Goal: Communication & Community: Answer question/provide support

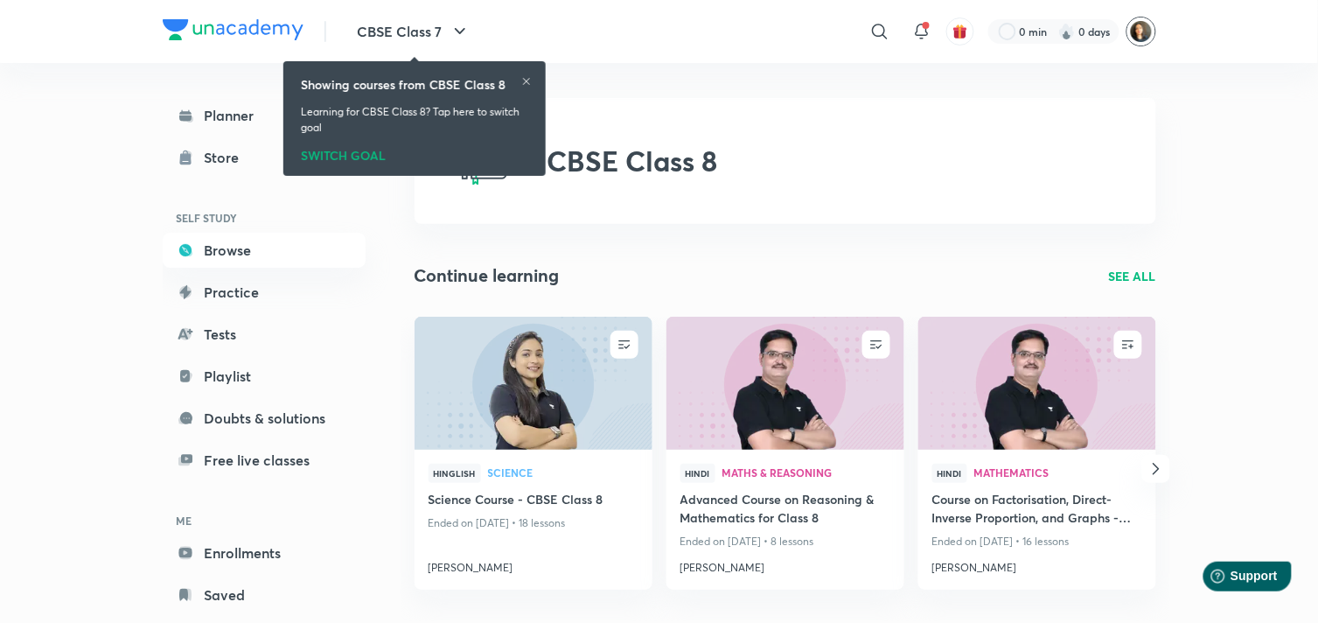
click at [1135, 30] on img at bounding box center [1142, 32] width 30 height 30
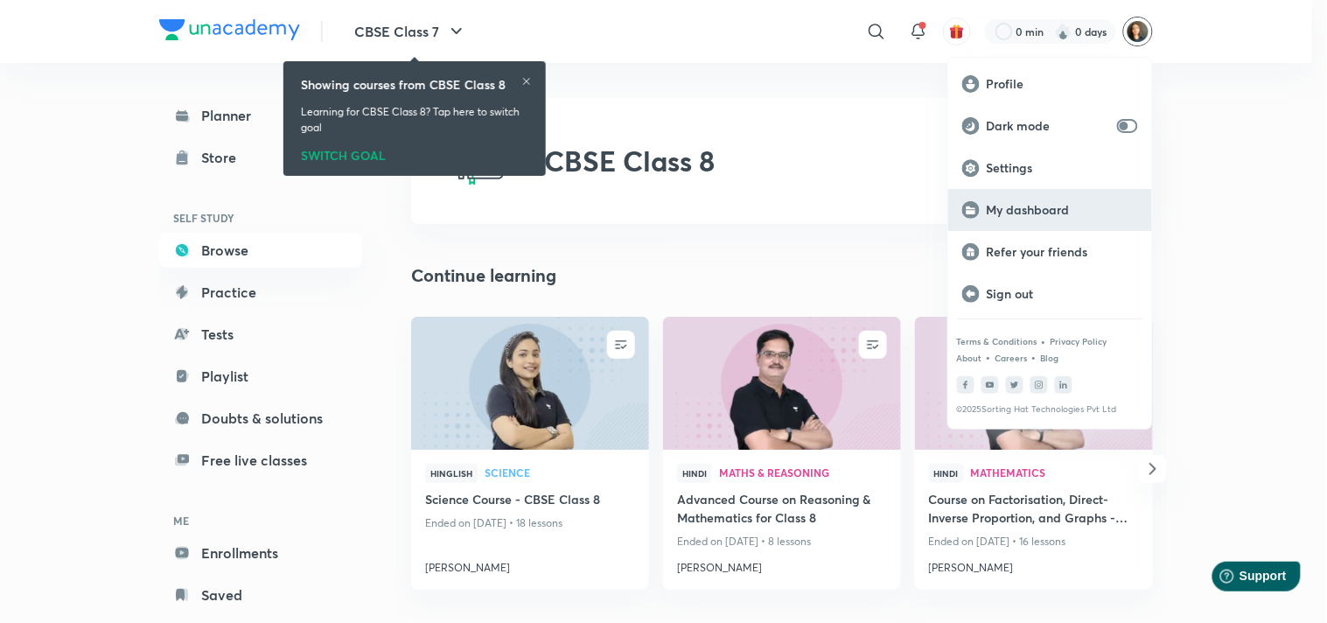
click at [1030, 206] on p "My dashboard" at bounding box center [1062, 210] width 151 height 16
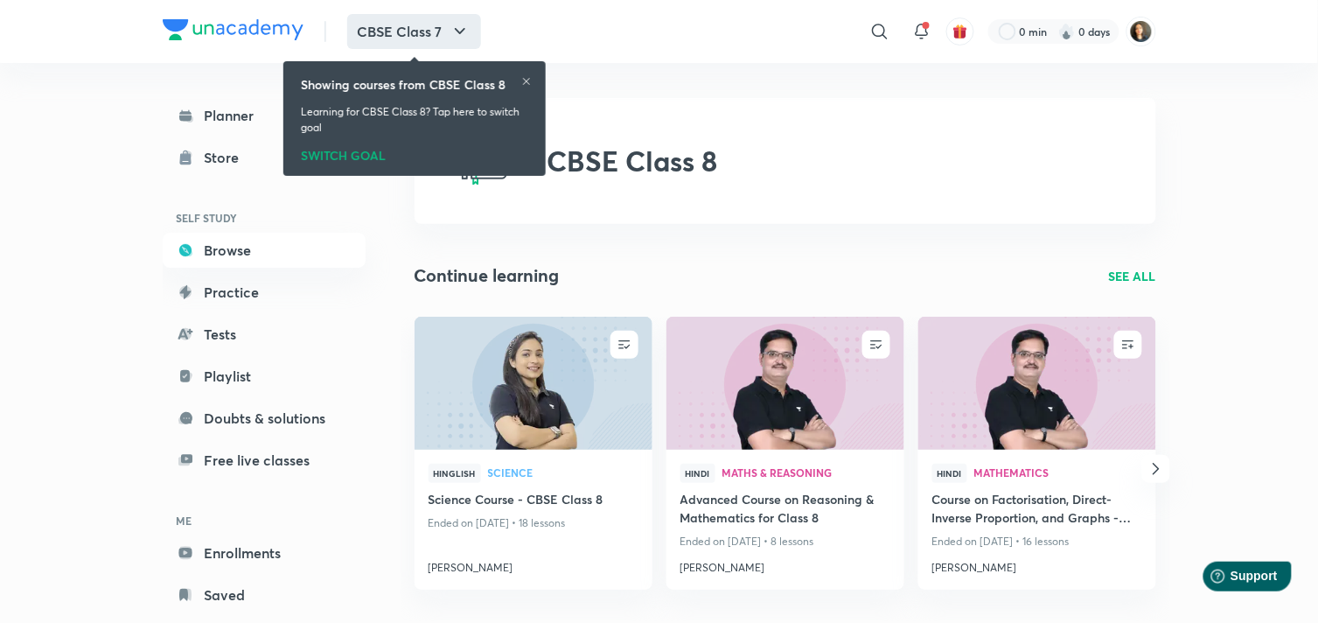
click at [459, 38] on icon "button" at bounding box center [460, 31] width 21 height 21
click at [459, 36] on icon "button" at bounding box center [460, 31] width 21 height 21
click at [529, 83] on icon at bounding box center [526, 81] width 7 height 7
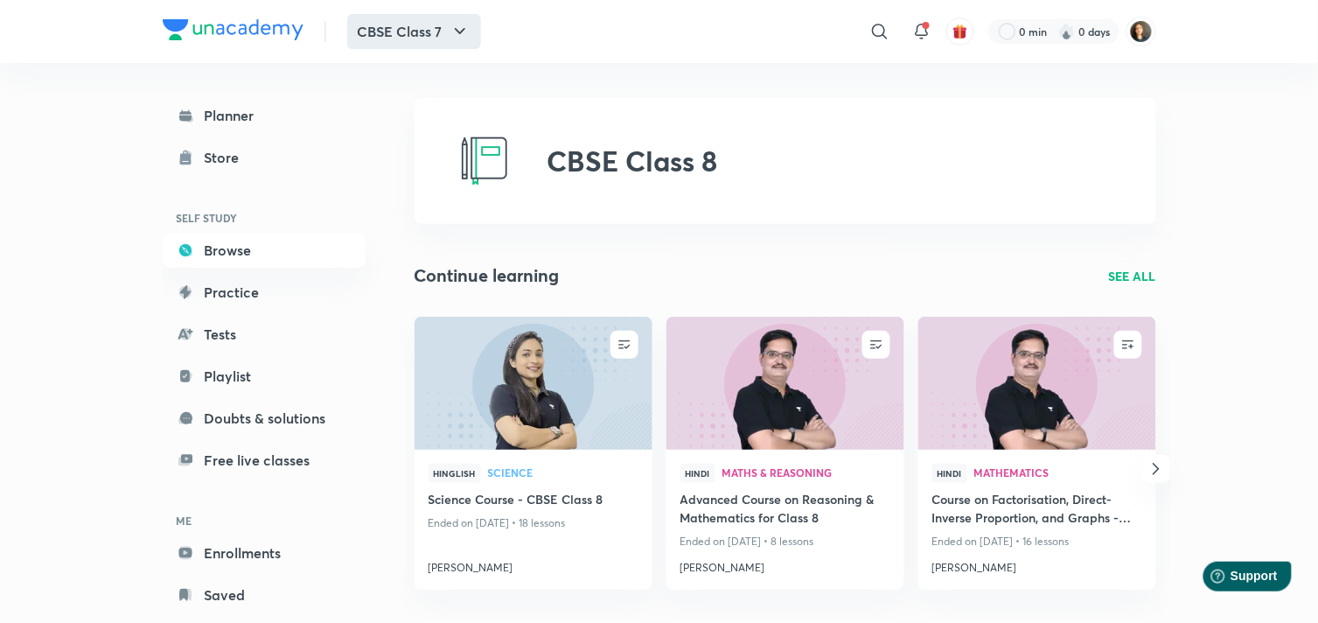
click at [437, 30] on button "CBSE Class 7" at bounding box center [414, 31] width 134 height 35
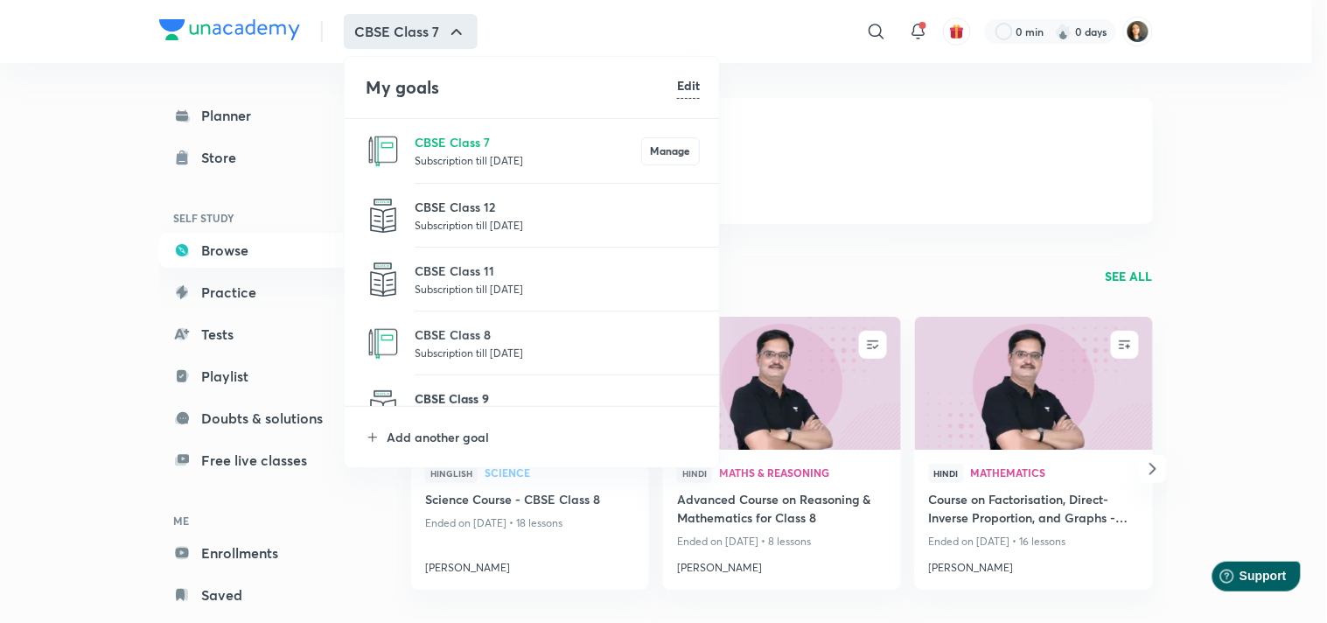
click at [473, 400] on p "CBSE Class 9" at bounding box center [557, 398] width 285 height 18
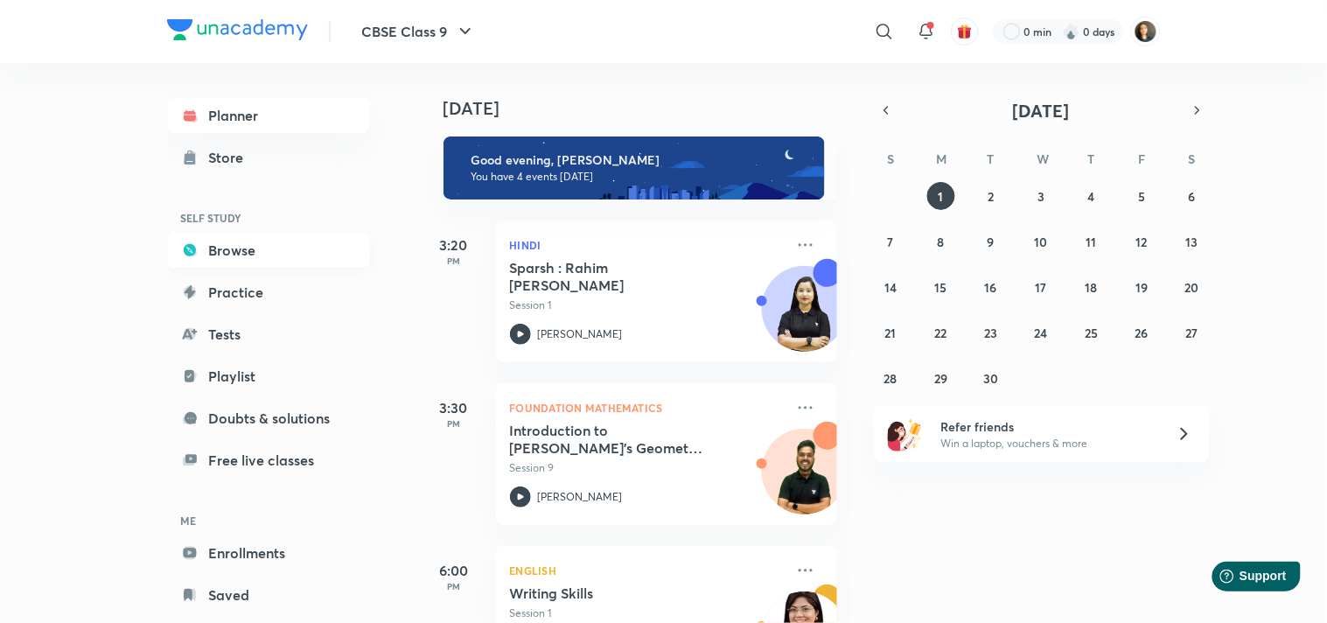
click at [226, 243] on link "Browse" at bounding box center [268, 250] width 203 height 35
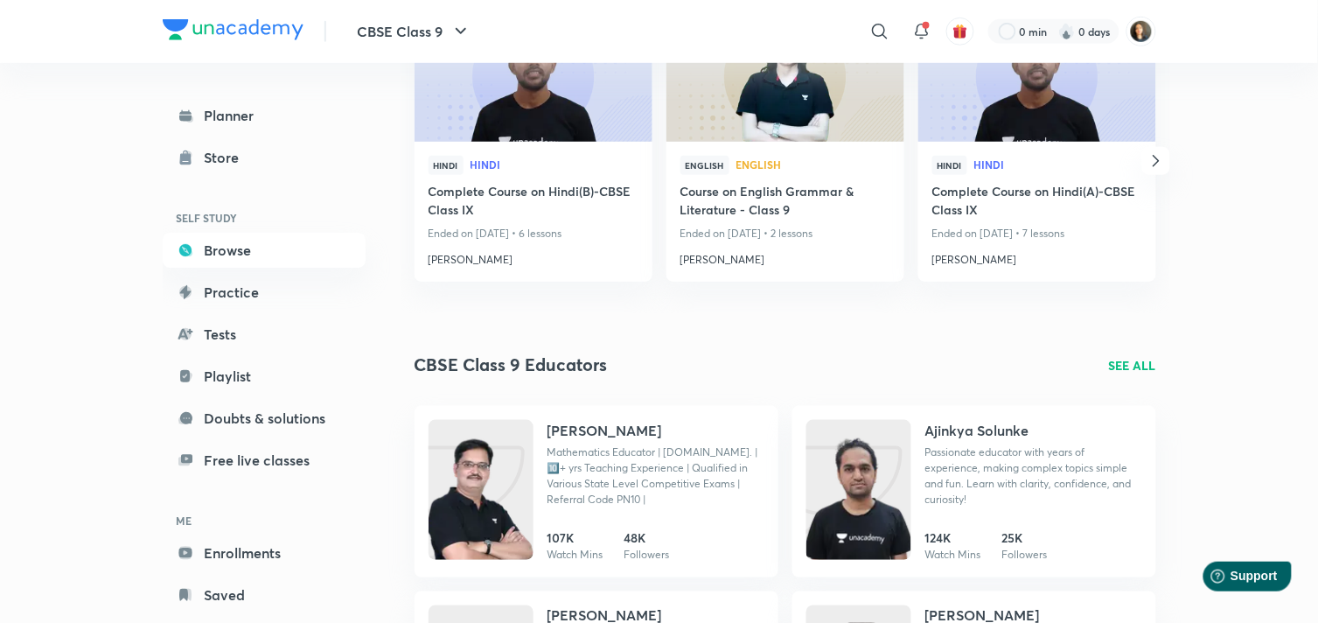
scroll to position [147, 0]
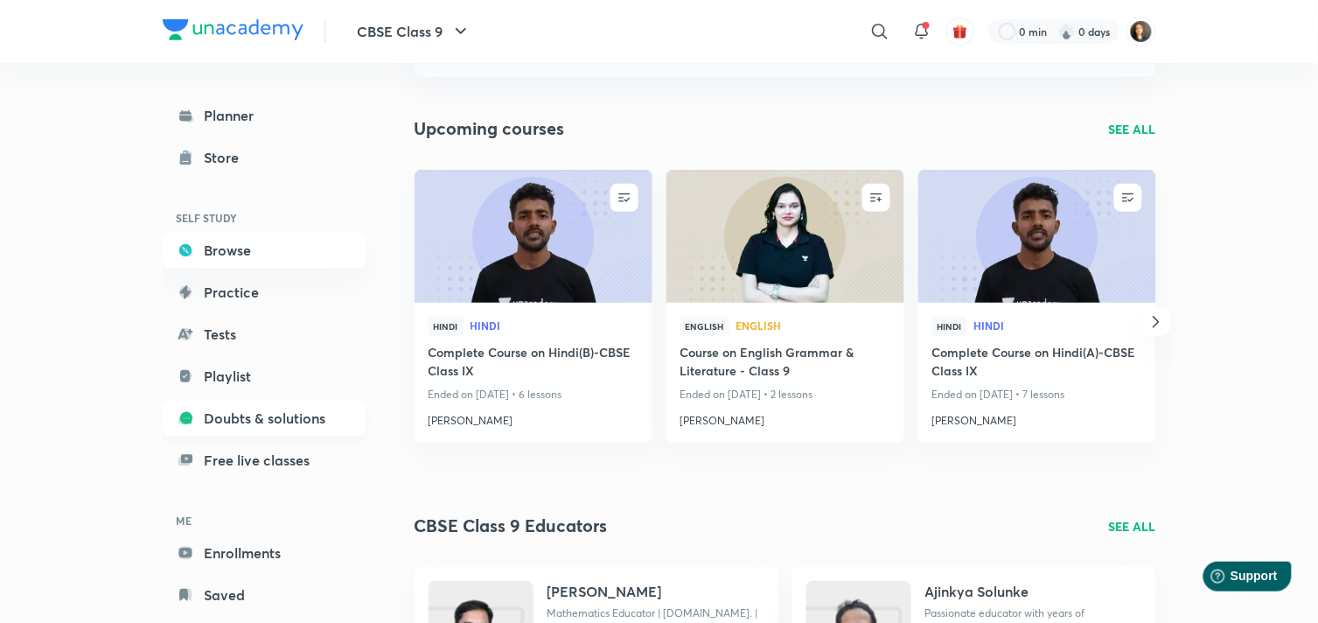
click at [225, 408] on link "Doubts & solutions" at bounding box center [264, 418] width 203 height 35
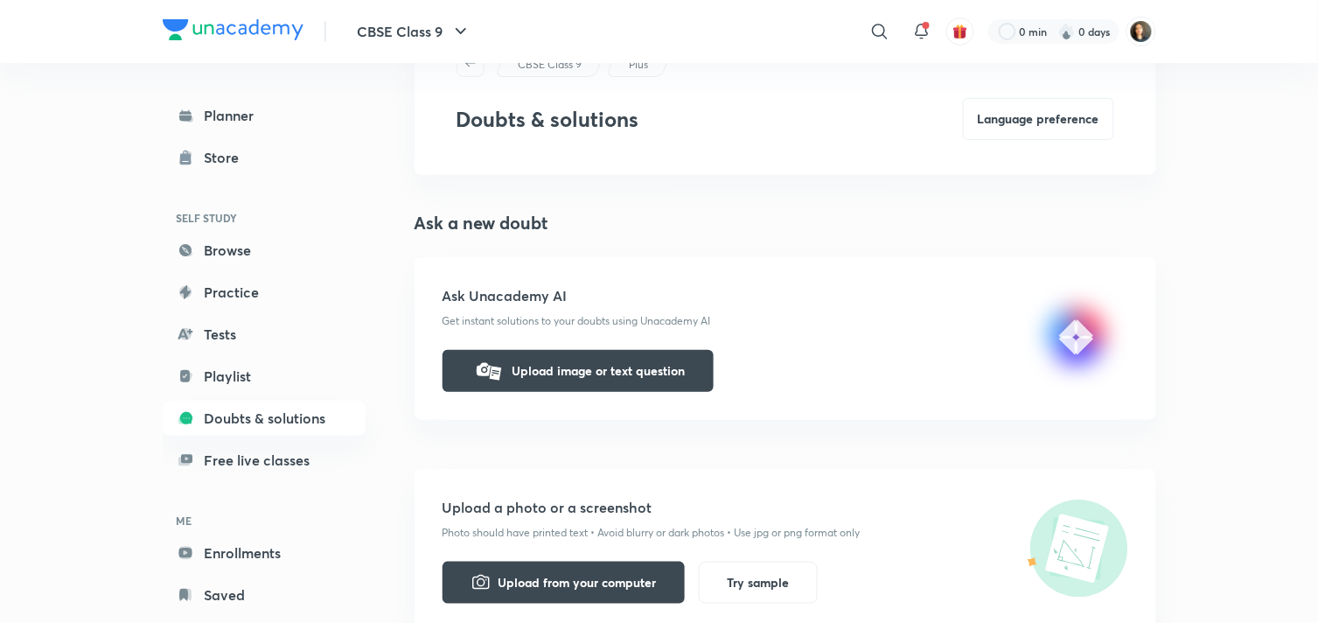
scroll to position [90, 0]
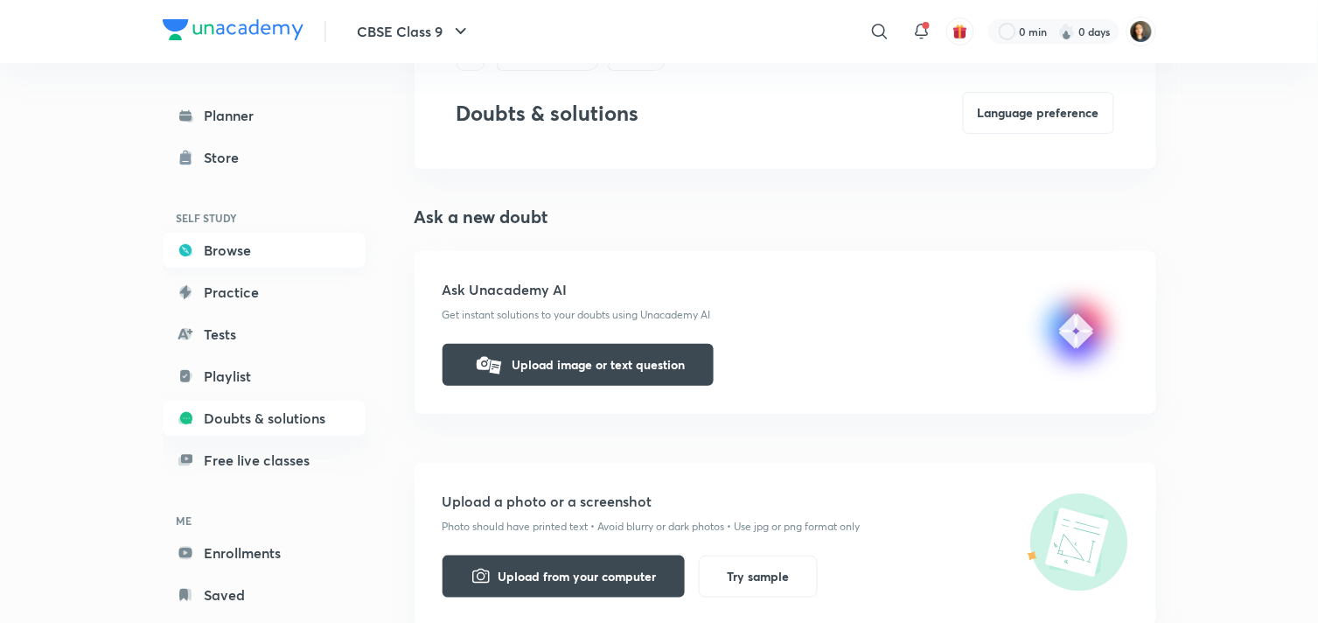
click at [237, 256] on link "Browse" at bounding box center [264, 250] width 203 height 35
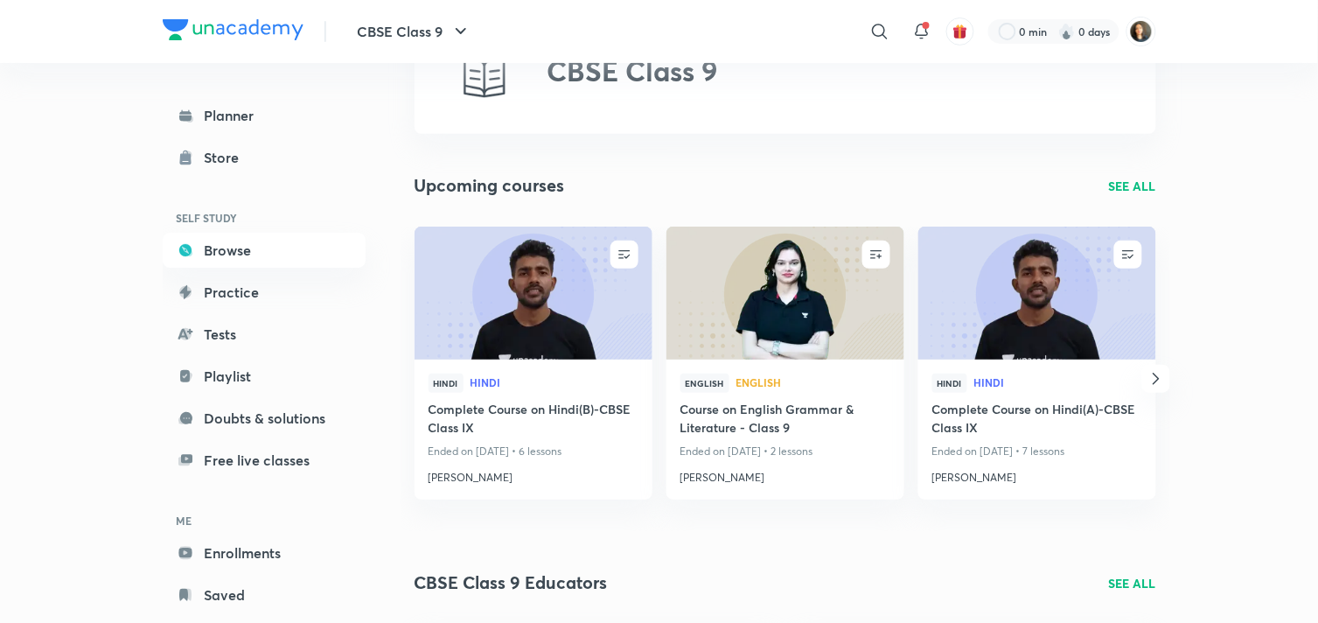
click at [231, 120] on link "Planner" at bounding box center [264, 115] width 203 height 35
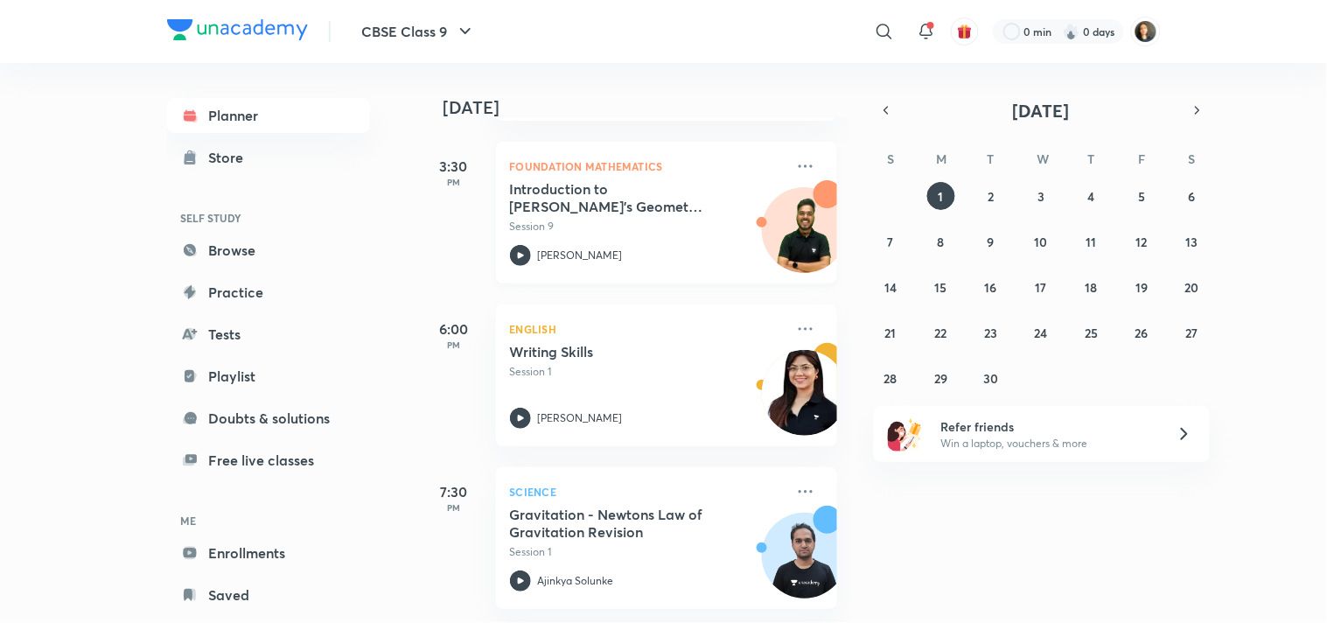
scroll to position [255, 0]
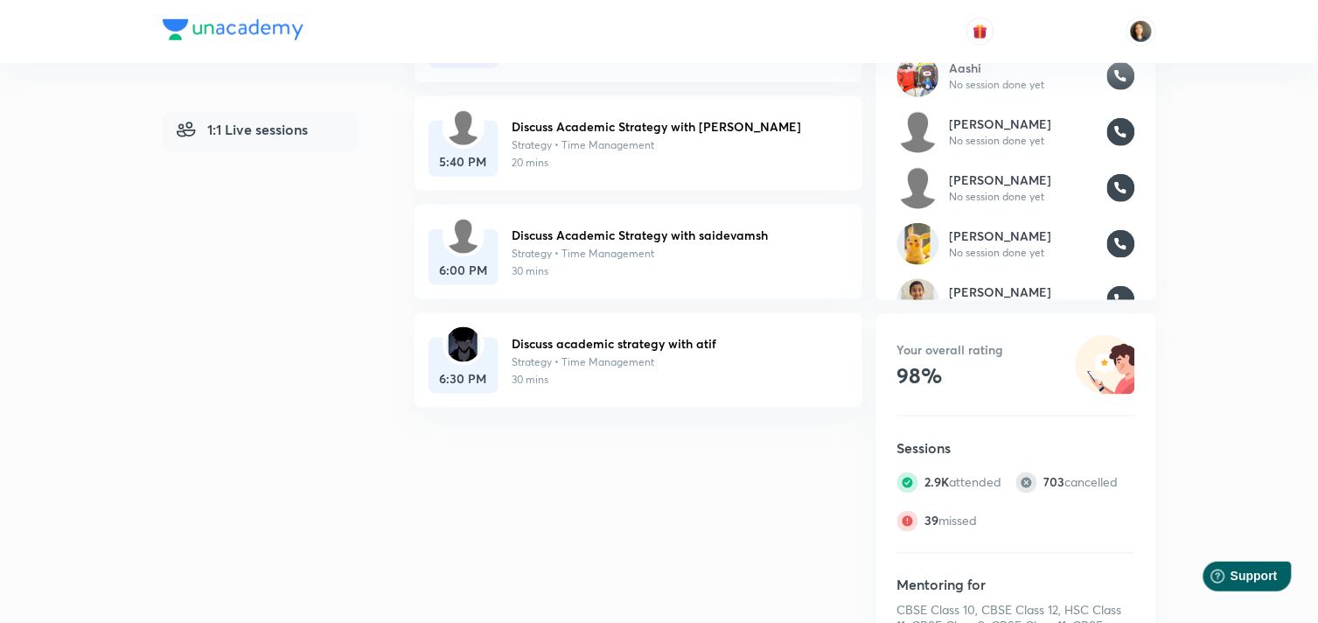
scroll to position [194, 0]
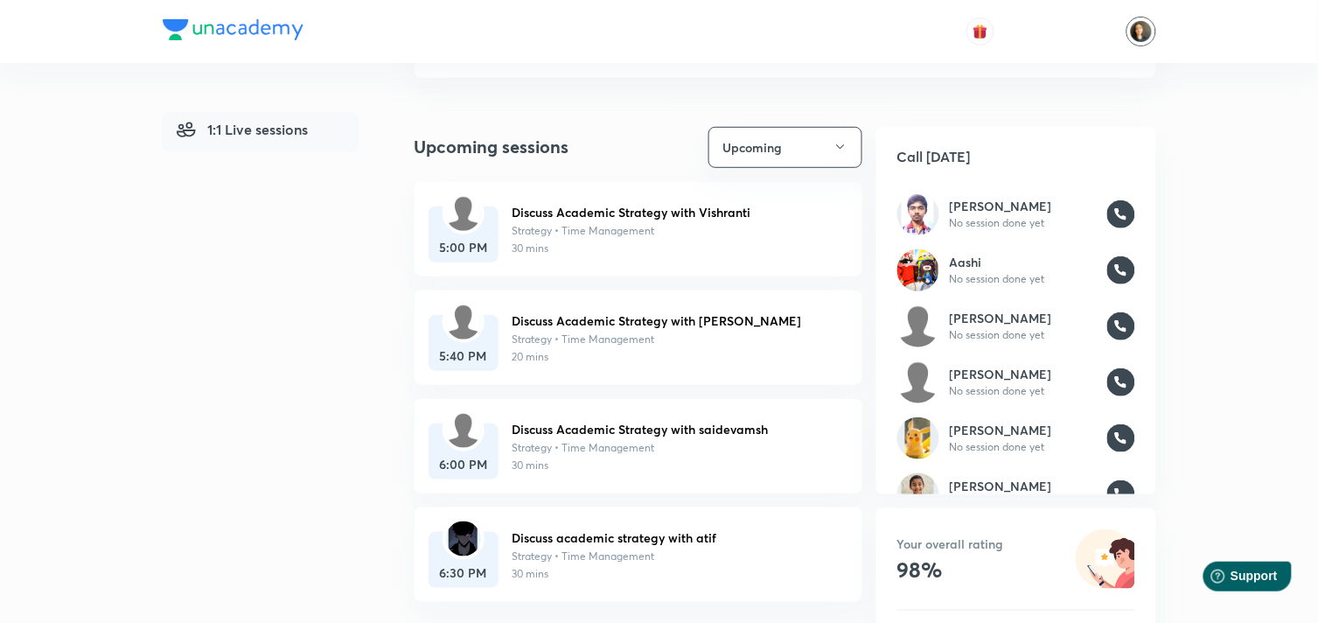
click at [1149, 22] on img at bounding box center [1142, 32] width 30 height 30
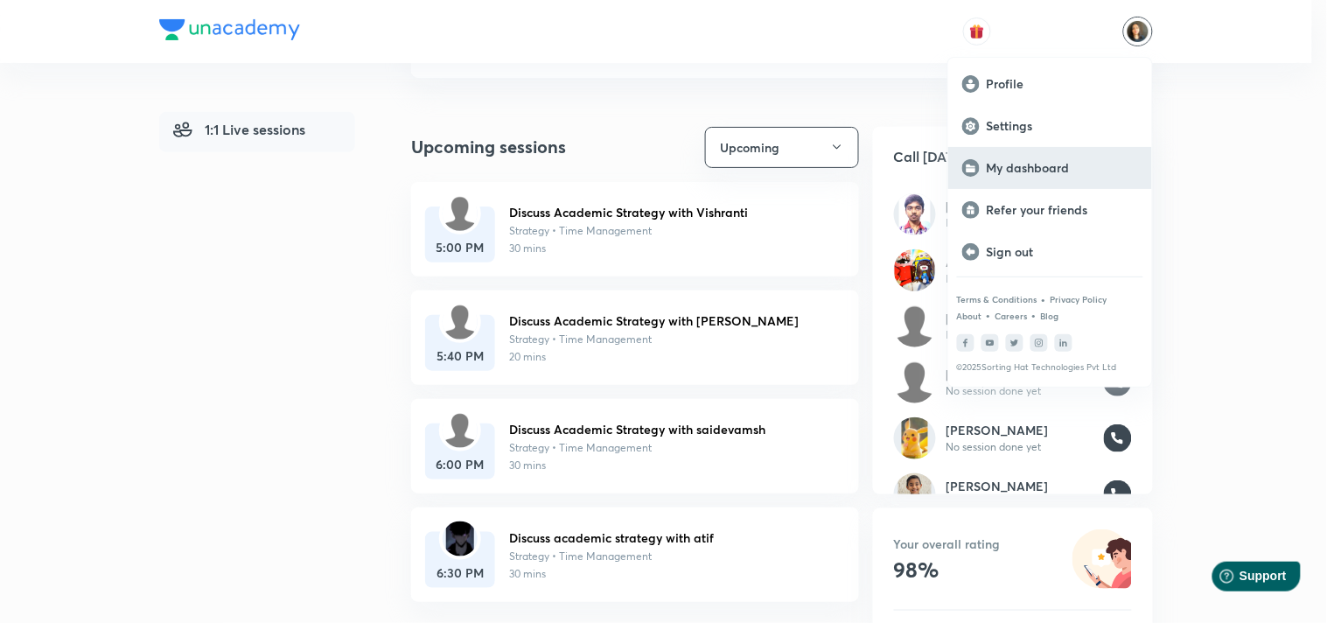
click at [1029, 166] on p "My dashboard" at bounding box center [1062, 168] width 151 height 16
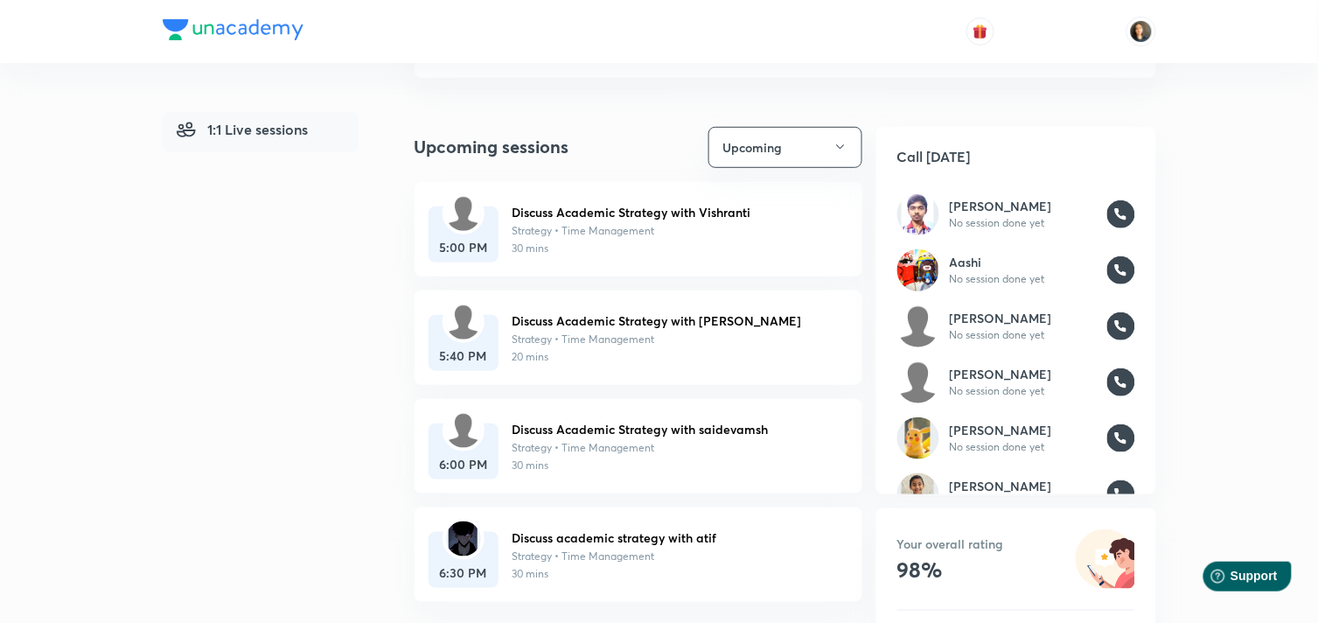
scroll to position [0, 0]
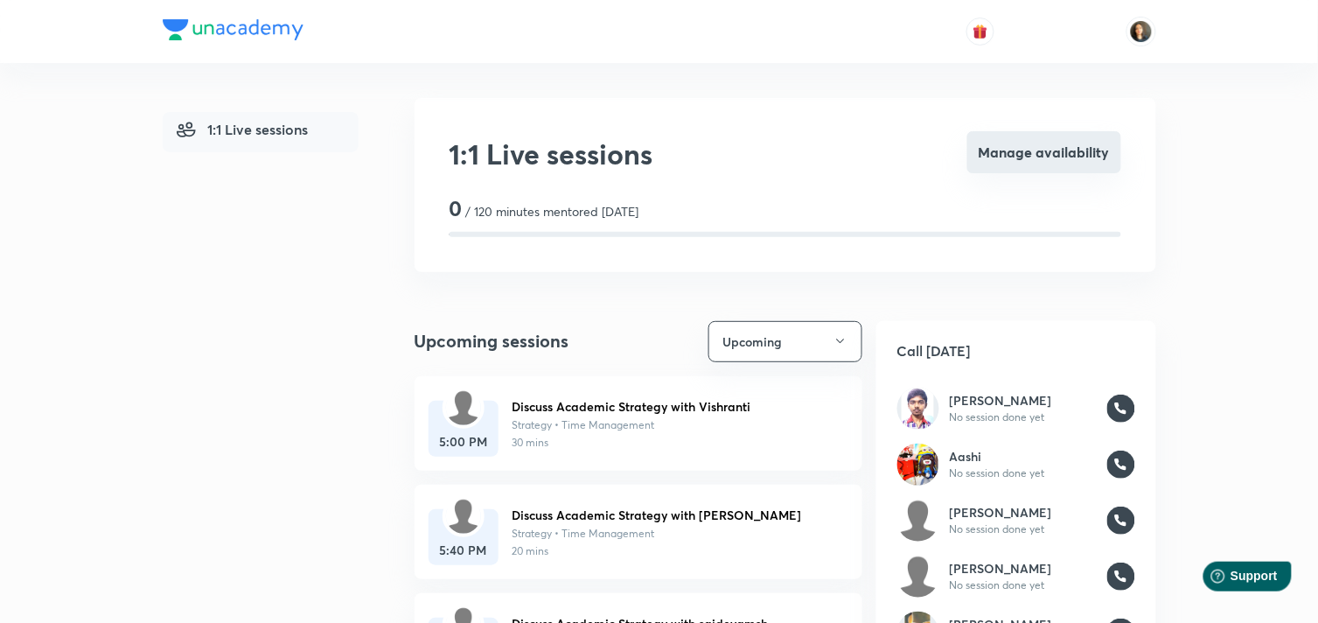
click at [1047, 149] on button "Manage availability" at bounding box center [1044, 152] width 154 height 42
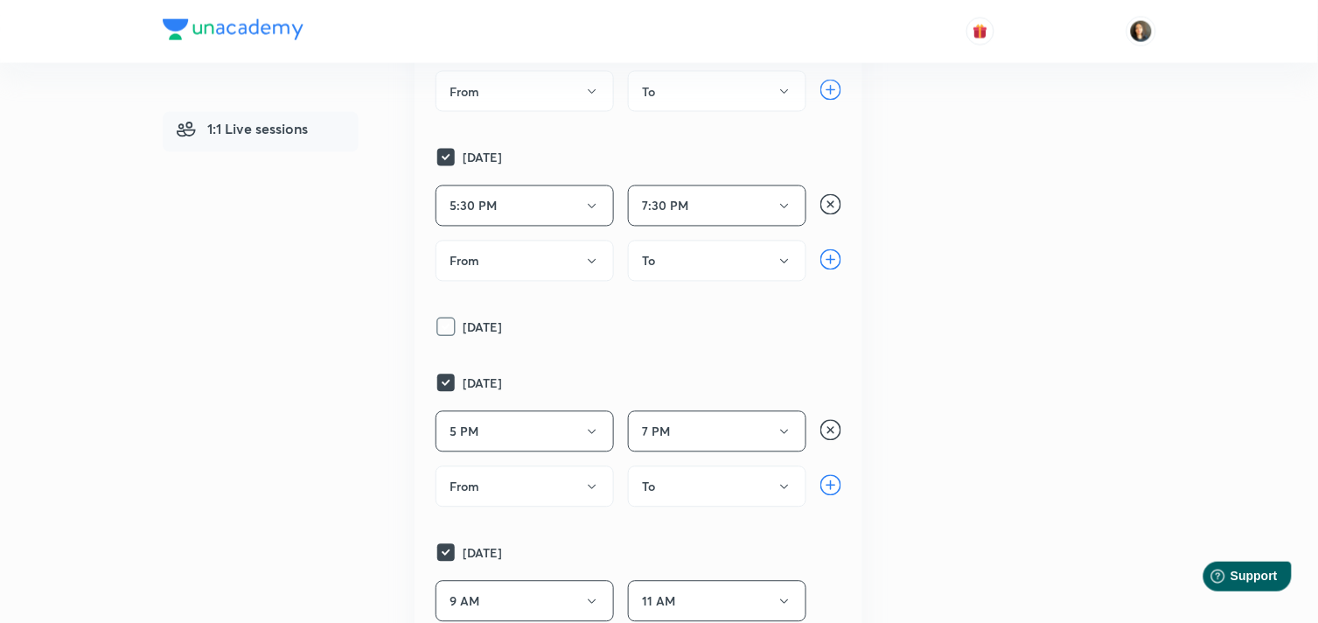
scroll to position [777, 0]
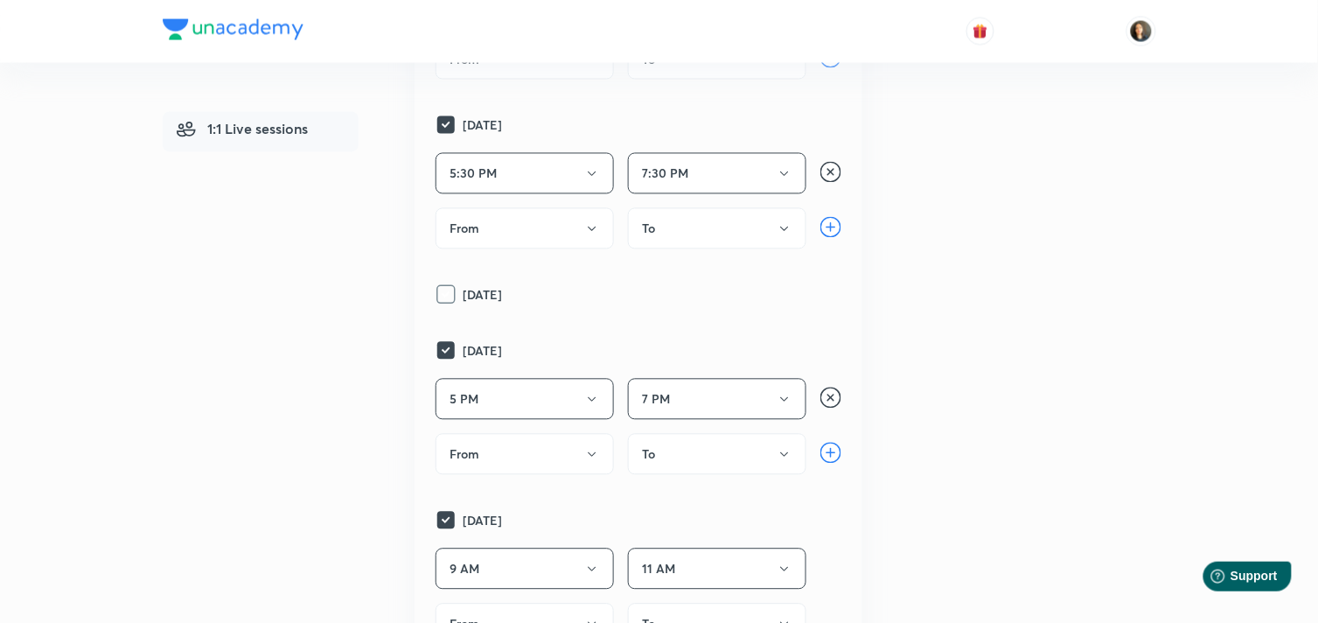
click at [444, 134] on rect at bounding box center [445, 124] width 17 height 17
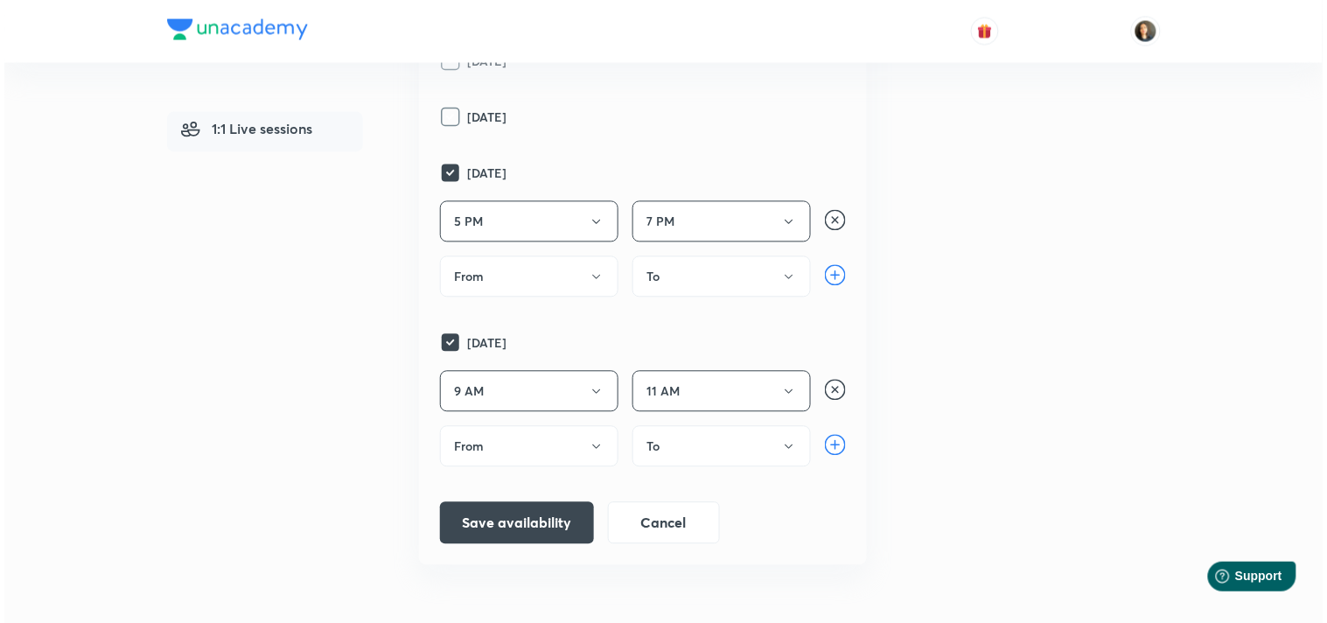
scroll to position [875, 0]
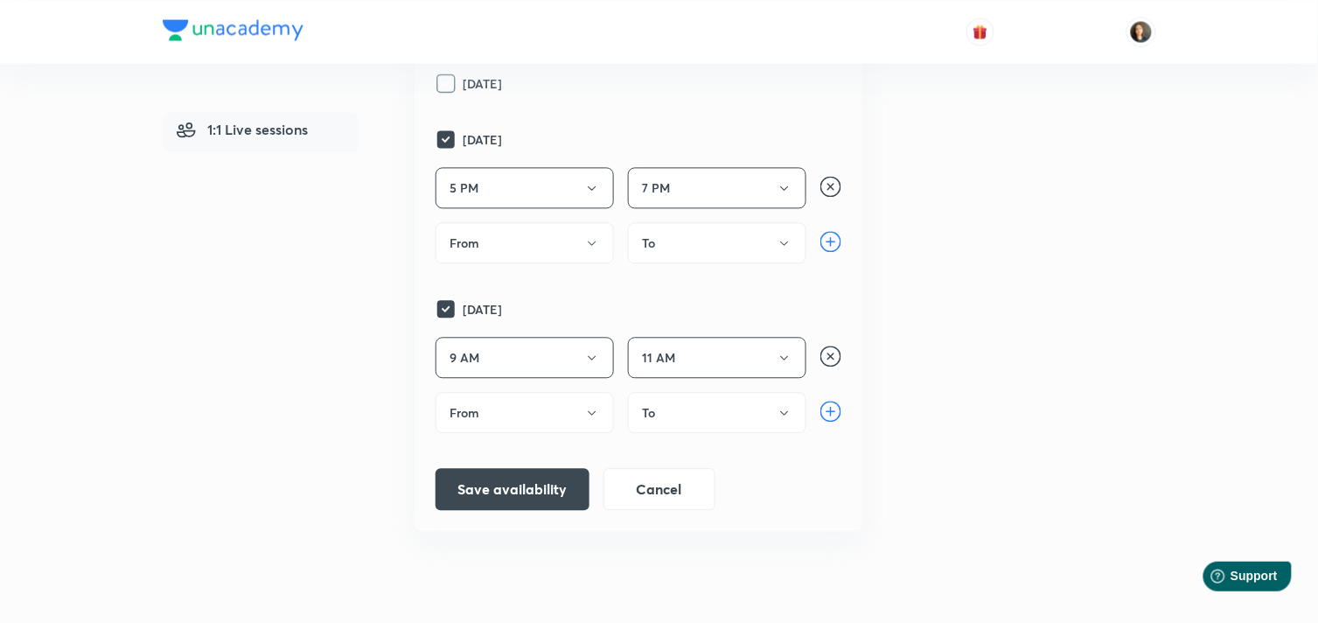
click at [449, 94] on icon at bounding box center [446, 83] width 21 height 21
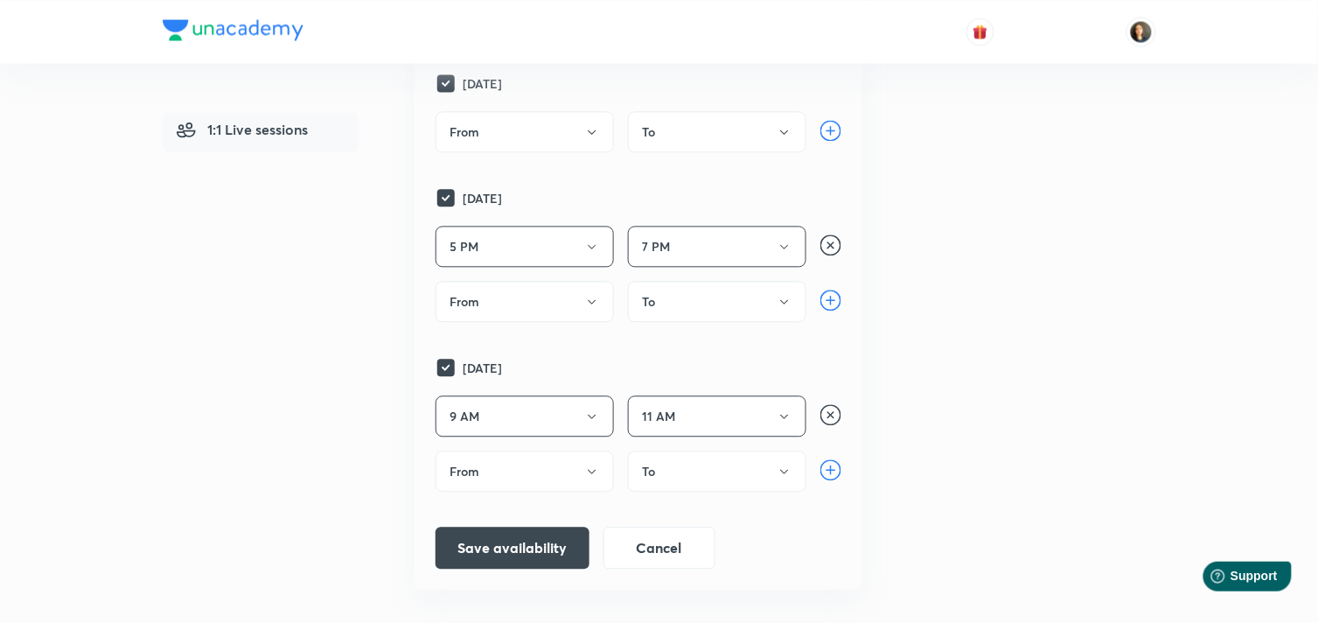
click at [595, 139] on icon "button" at bounding box center [592, 132] width 14 height 14
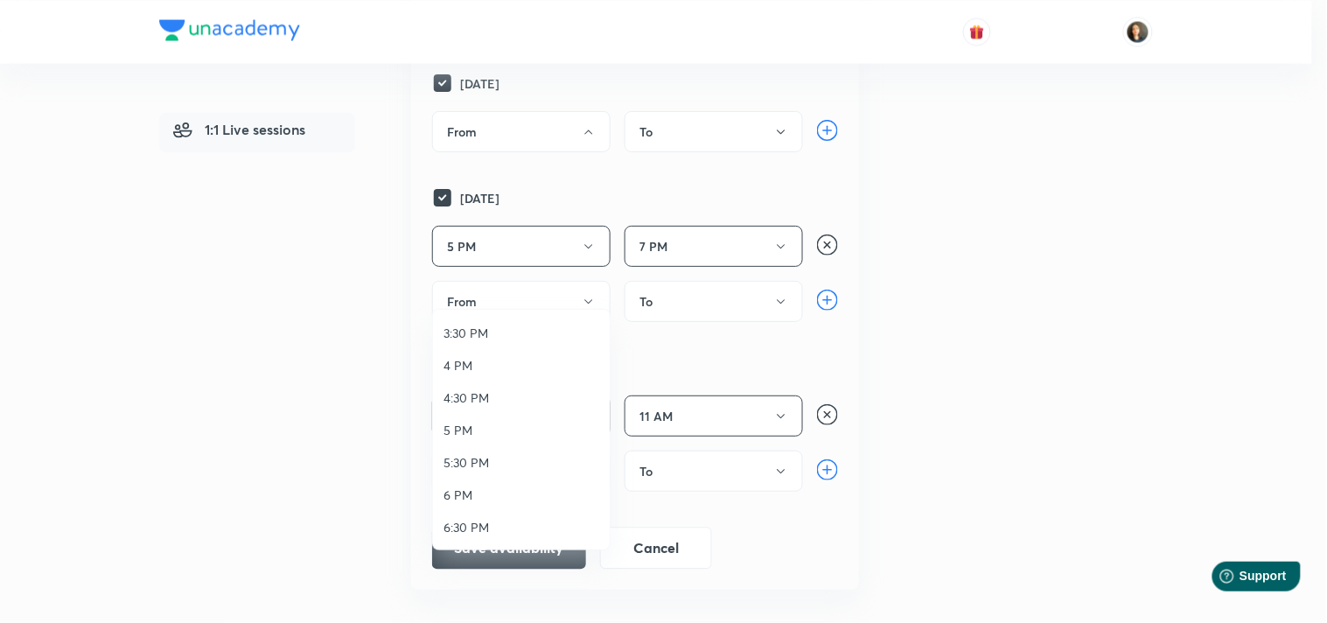
scroll to position [583, 0]
click at [462, 462] on span "7 PM" at bounding box center [522, 462] width 156 height 18
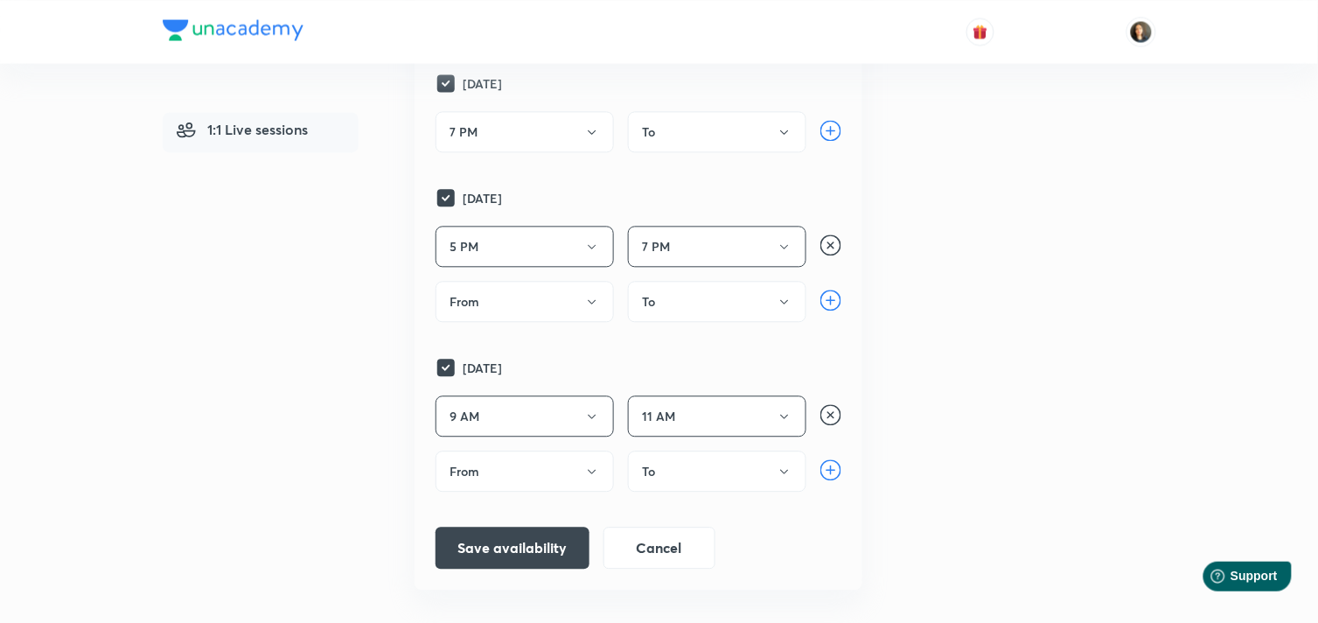
click at [583, 152] on button "7 PM" at bounding box center [525, 131] width 178 height 41
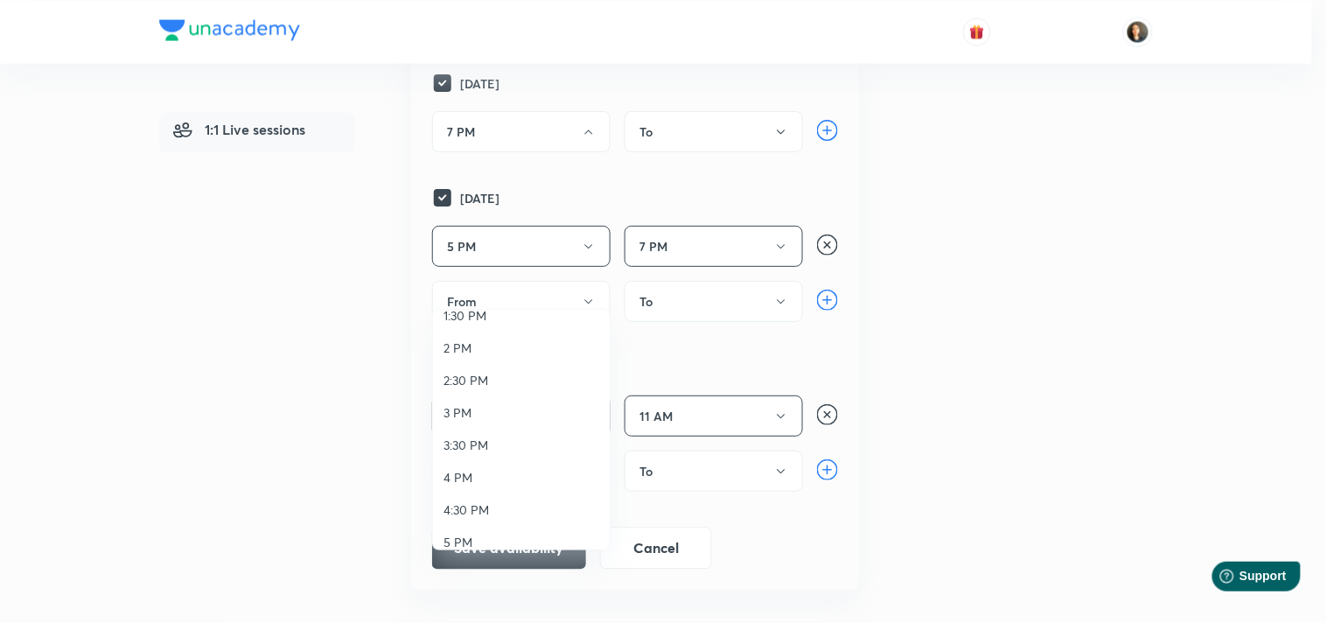
scroll to position [388, 0]
click at [448, 530] on span "5 PM" at bounding box center [522, 527] width 156 height 18
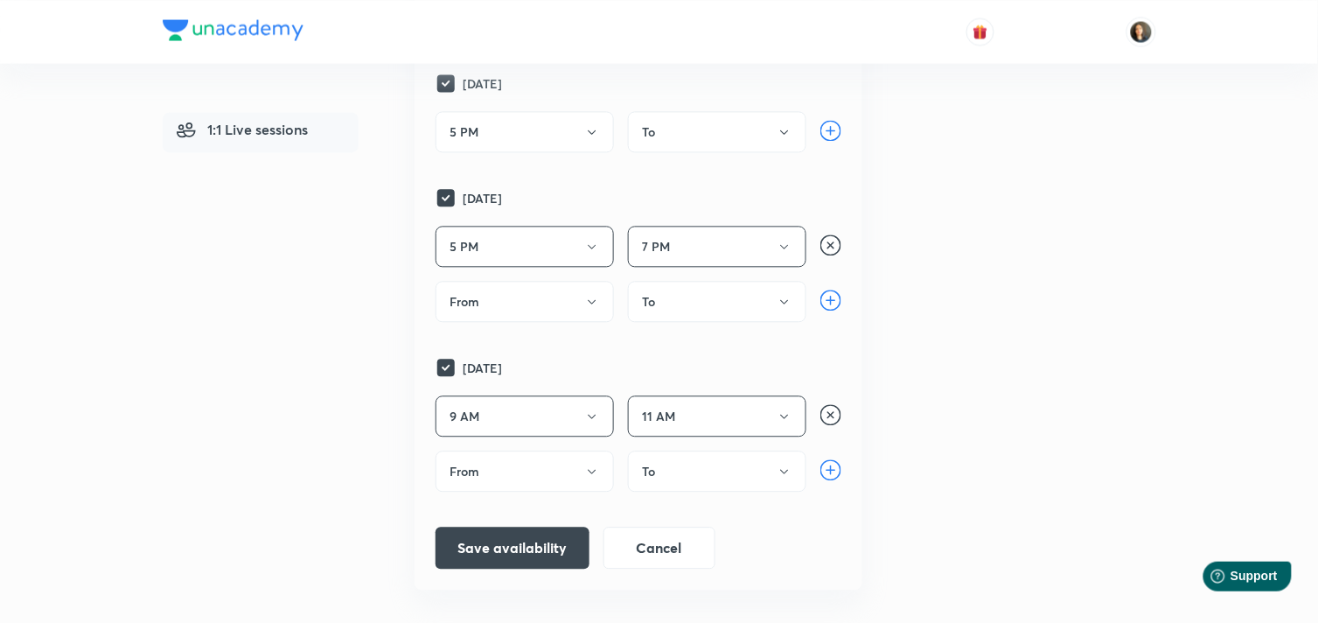
click at [714, 152] on button "To" at bounding box center [717, 131] width 178 height 41
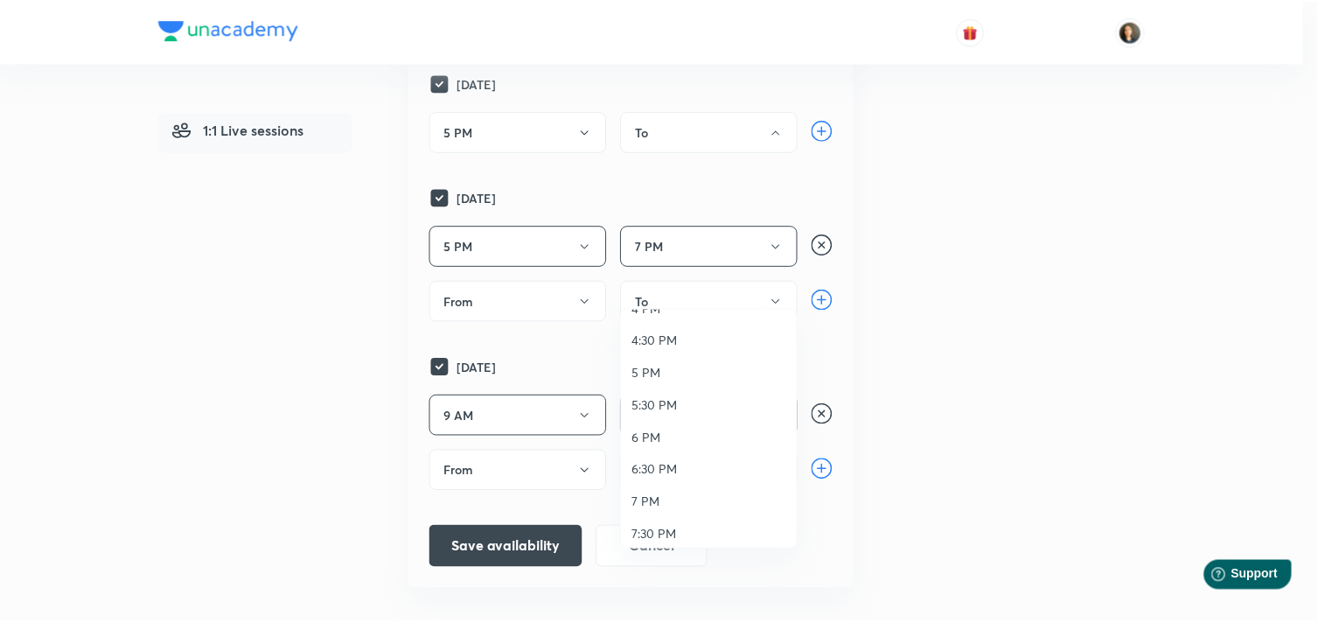
scroll to position [583, 0]
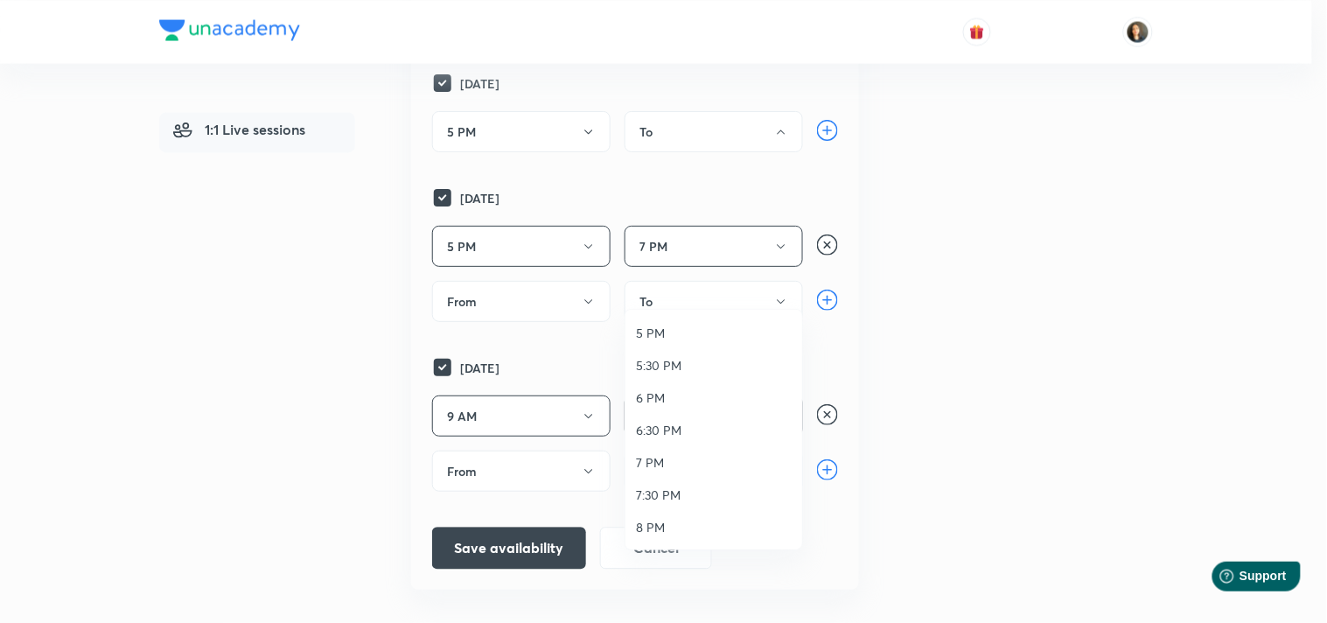
click at [646, 453] on span "7 PM" at bounding box center [714, 462] width 156 height 18
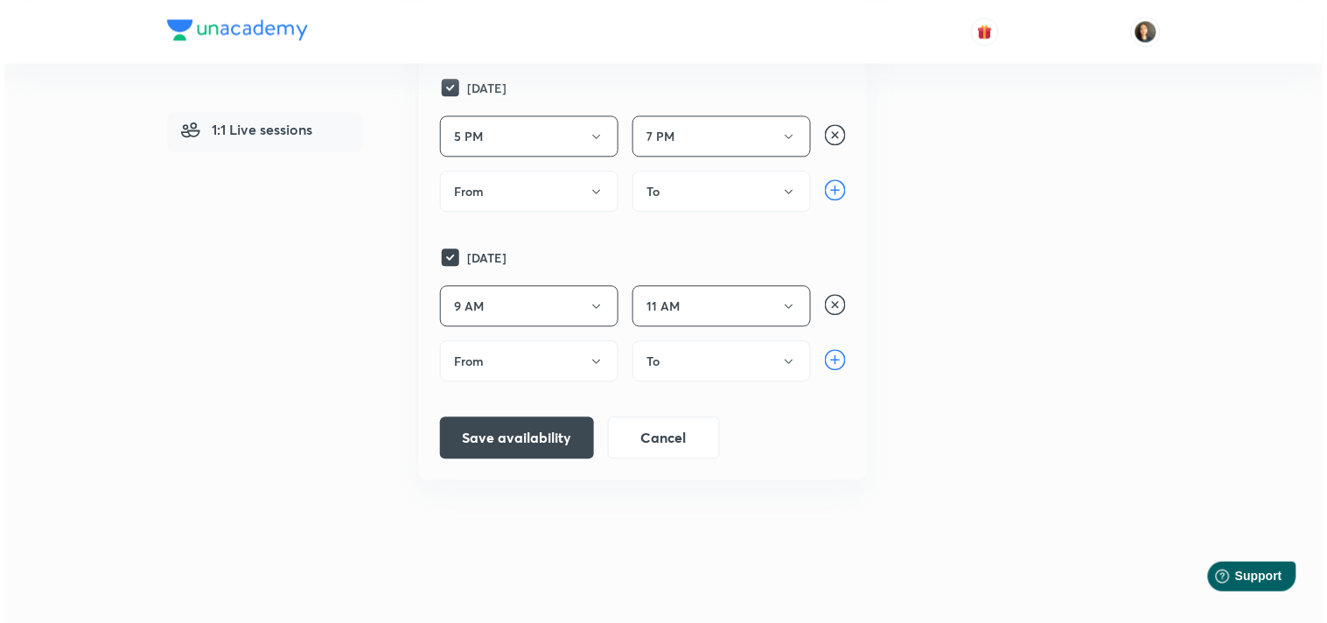
scroll to position [1255, 0]
click at [521, 435] on button "Save availability" at bounding box center [513, 436] width 154 height 42
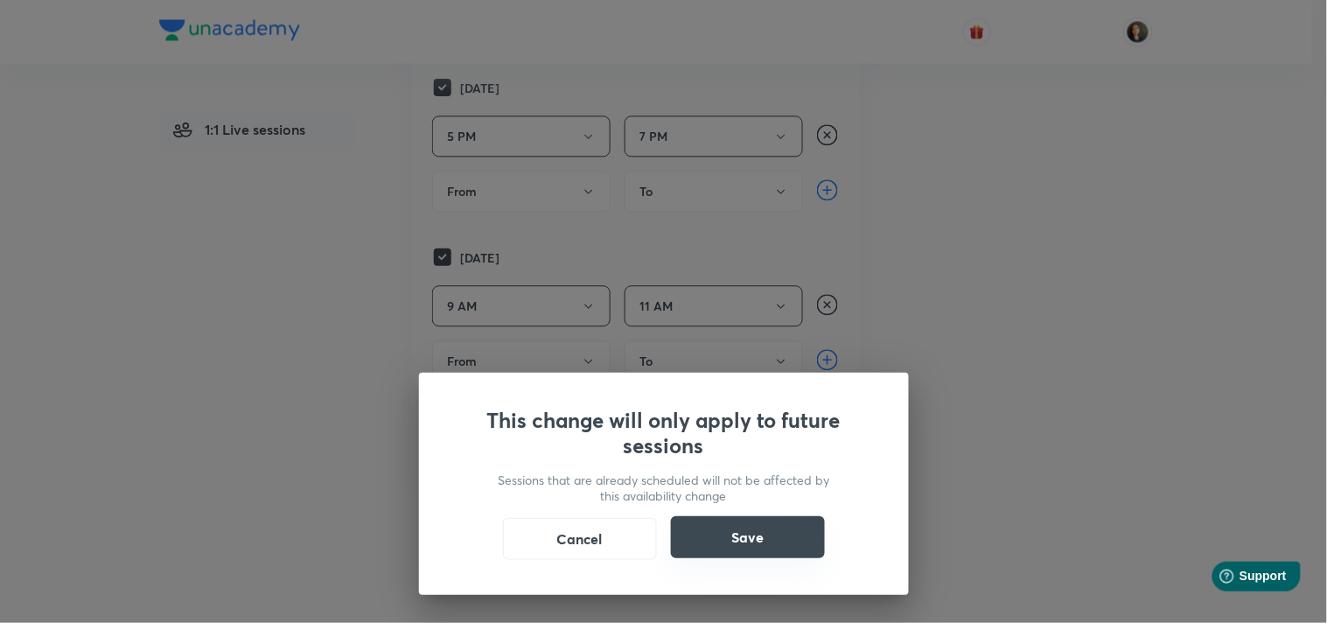
click at [752, 528] on button "Save" at bounding box center [748, 537] width 154 height 42
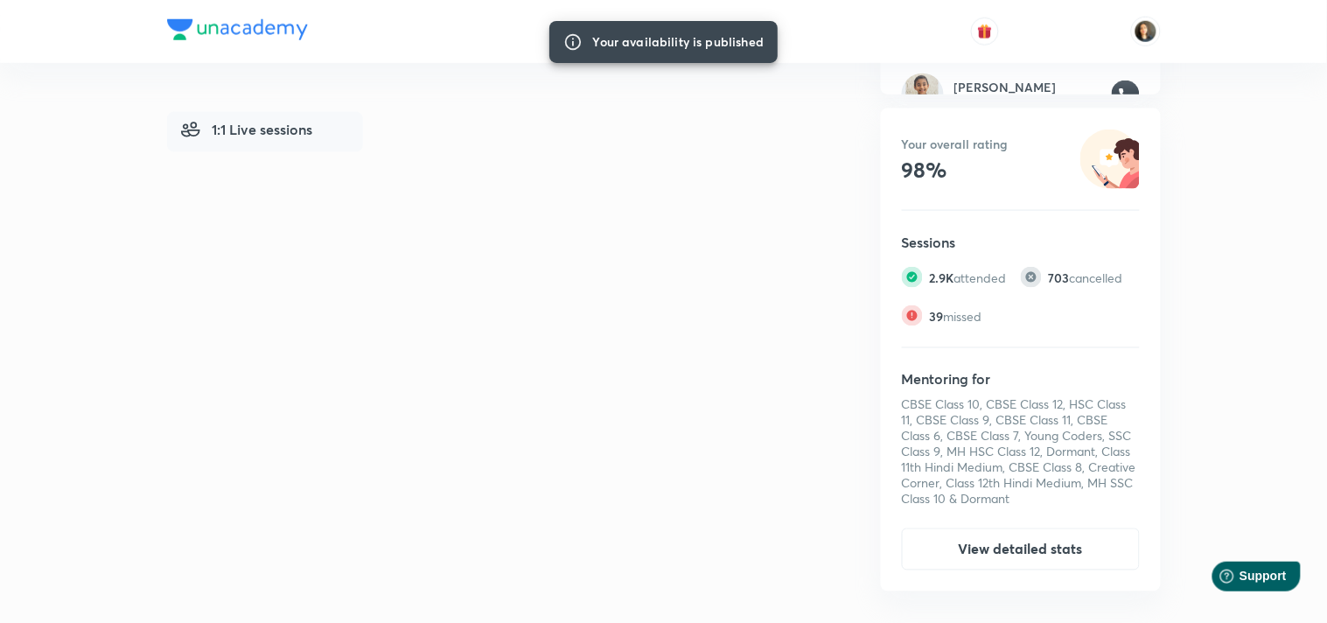
click at [752, 528] on div "Upcoming sessions Upcoming" at bounding box center [643, 159] width 448 height 864
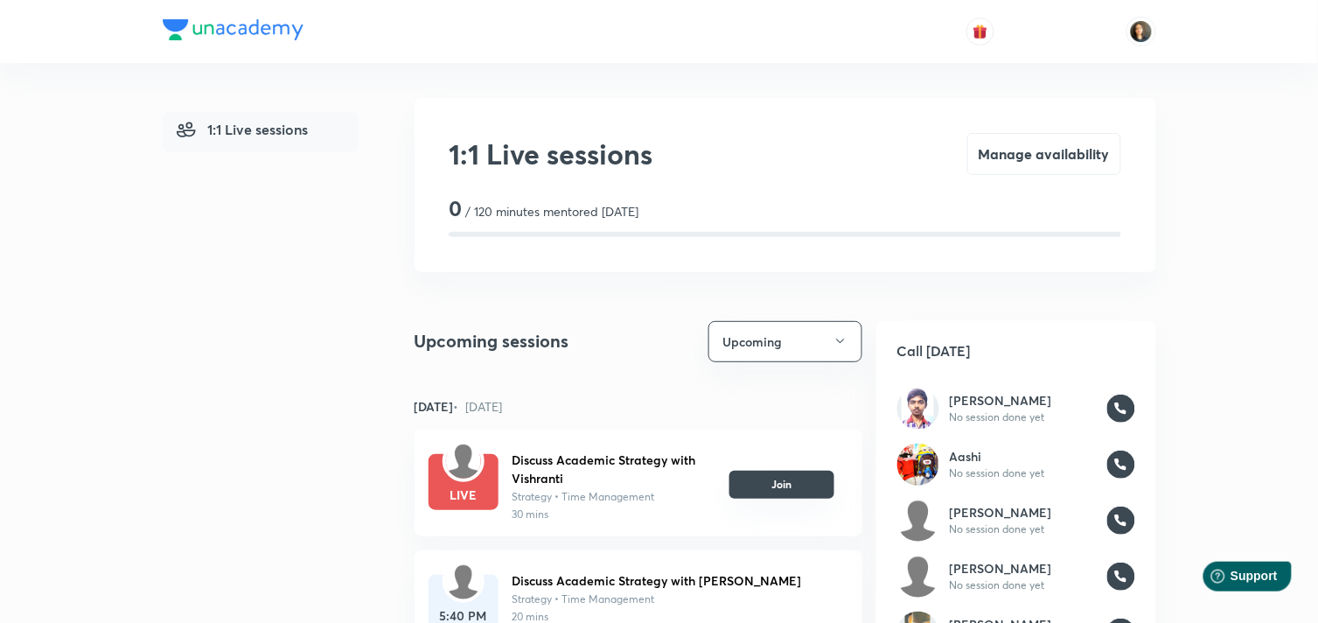
click at [761, 491] on button "Join" at bounding box center [782, 485] width 105 height 28
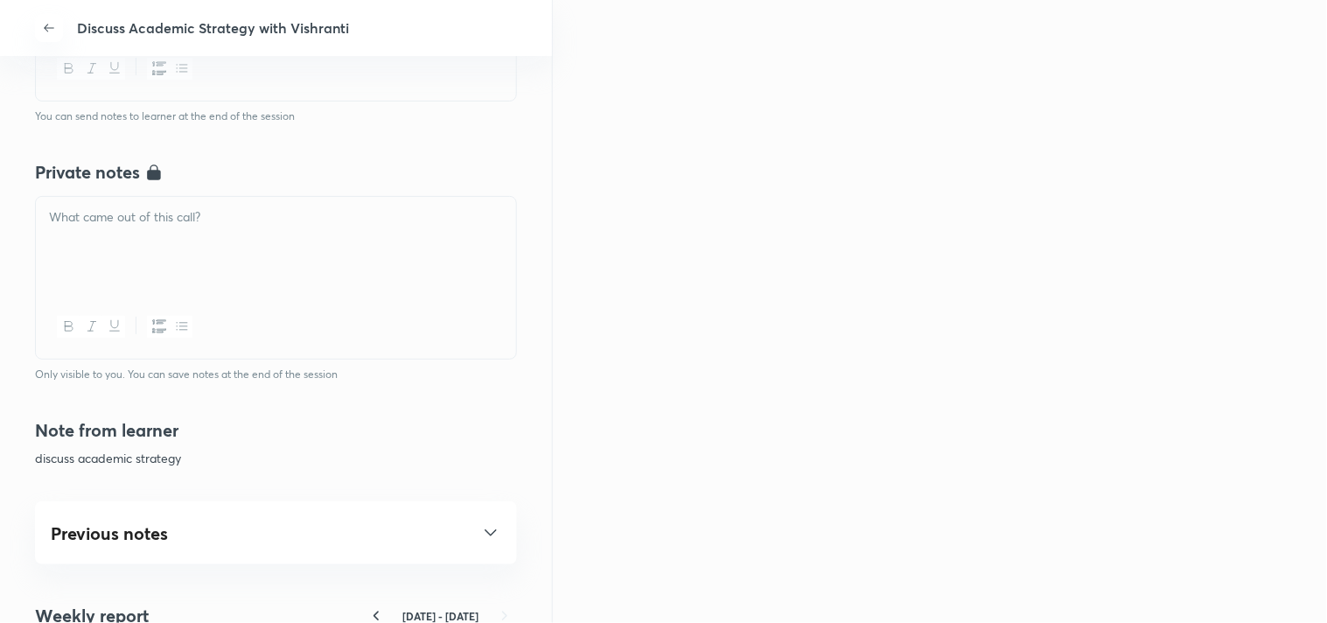
scroll to position [875, 0]
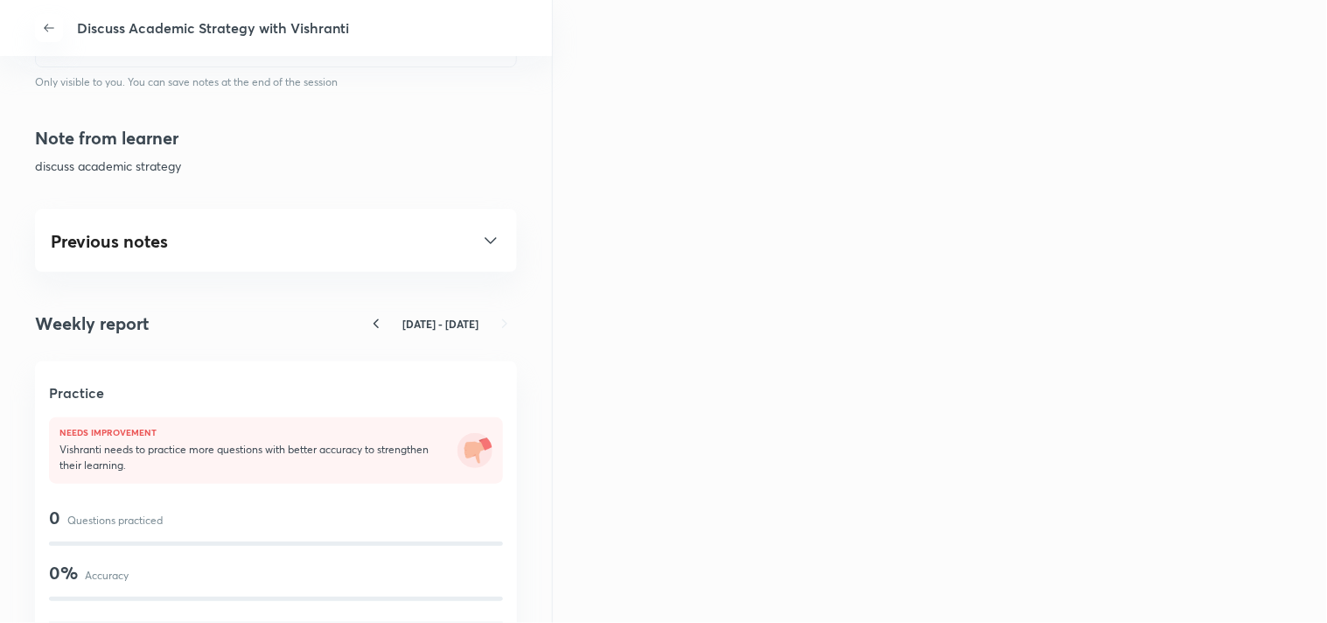
click at [480, 230] on icon at bounding box center [490, 240] width 21 height 21
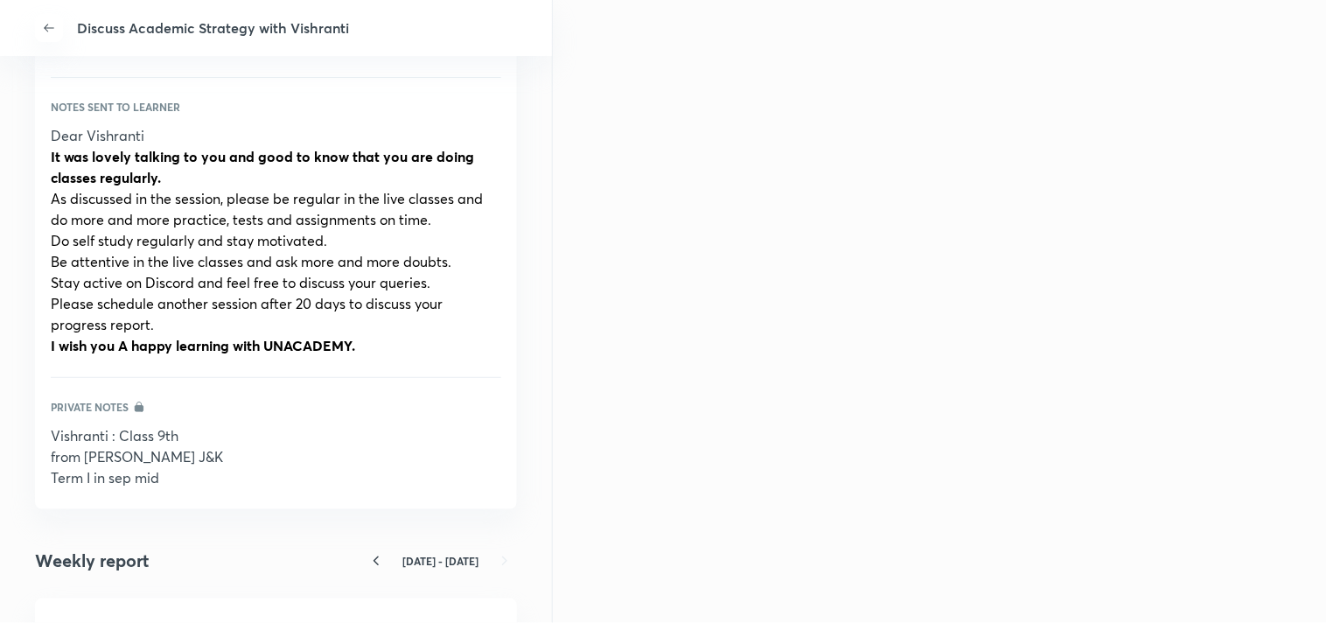
scroll to position [1263, 0]
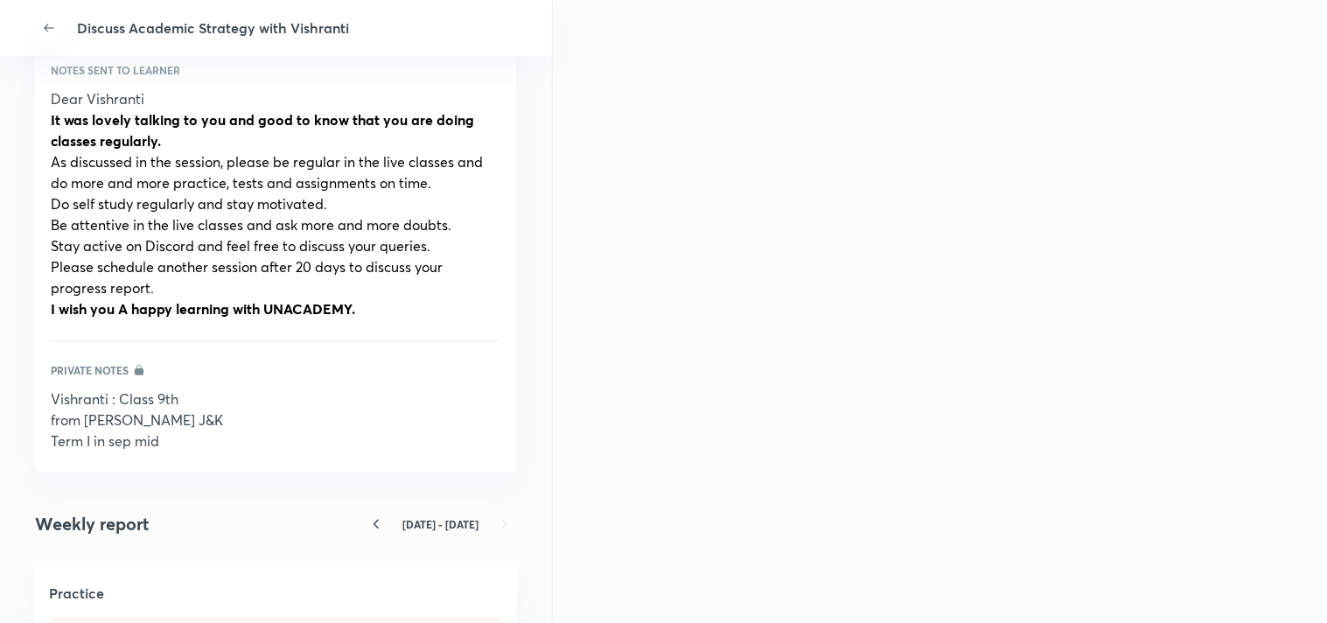
drag, startPoint x: 182, startPoint y: 396, endPoint x: 42, endPoint y: 396, distance: 140.0
click at [42, 396] on div "Previous notes Discuss Academic Strategy 31 Jul, 5:30 PM Notes from learner dis…" at bounding box center [276, 147] width 482 height 652
copy span "Vishranti : Class 9th"
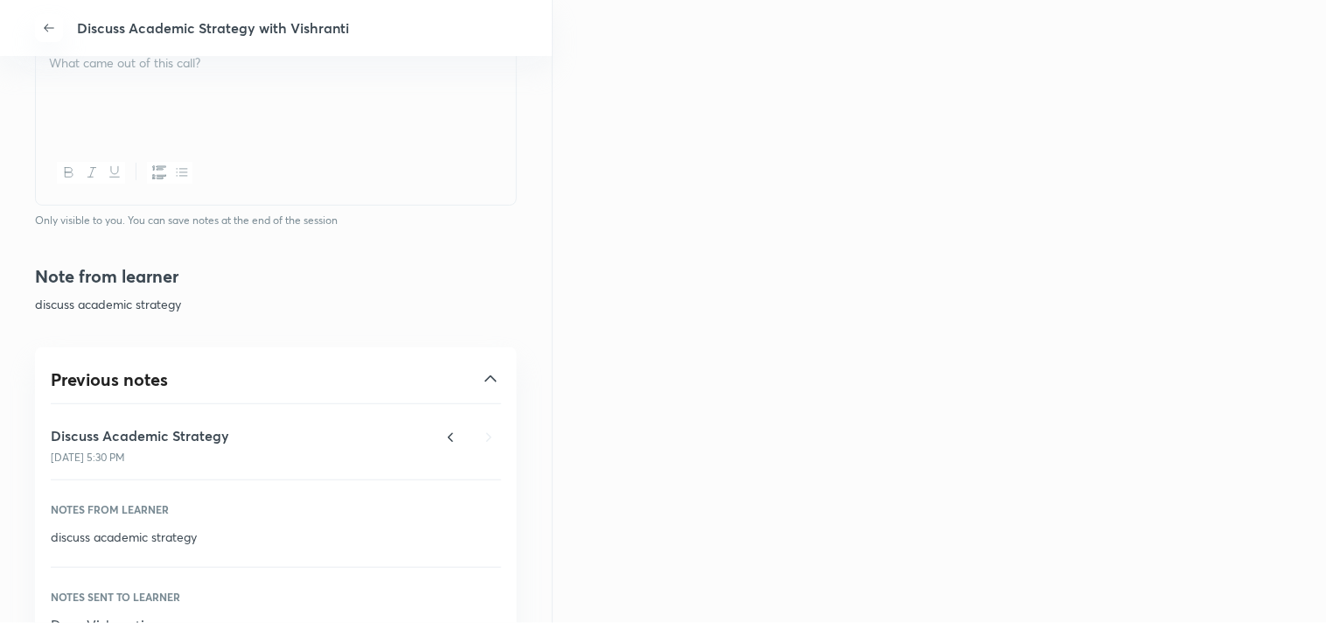
scroll to position [680, 0]
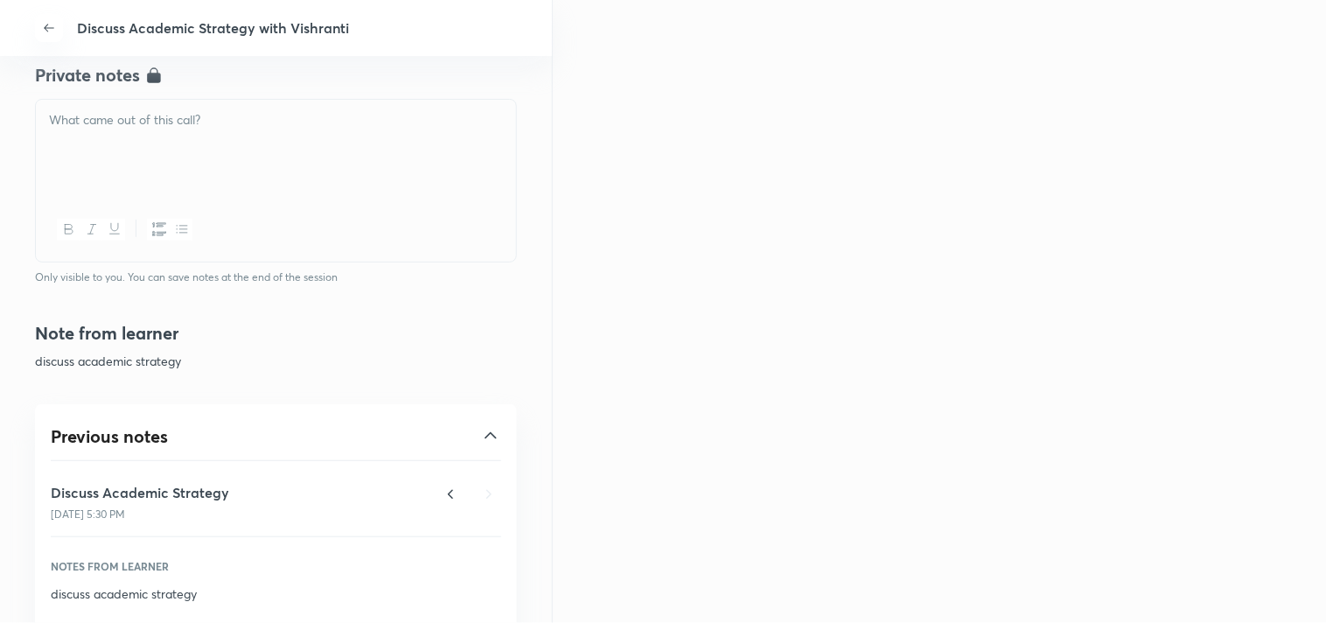
click at [143, 134] on div at bounding box center [276, 149] width 480 height 98
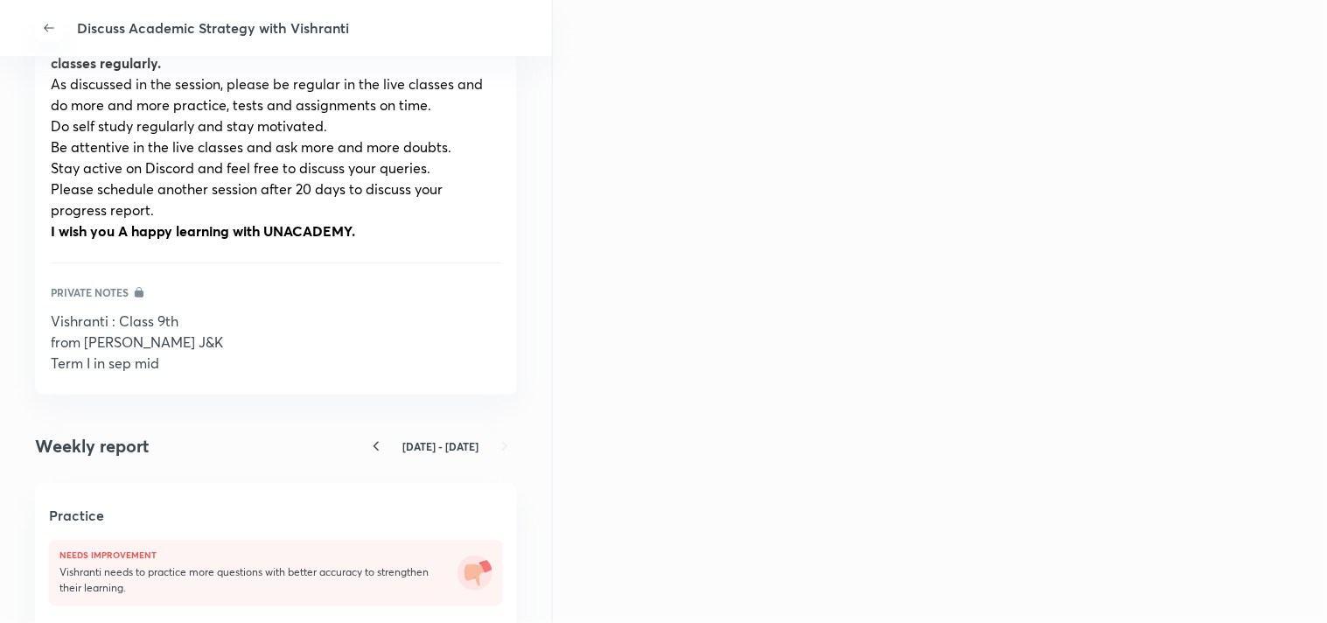
scroll to position [1360, 0]
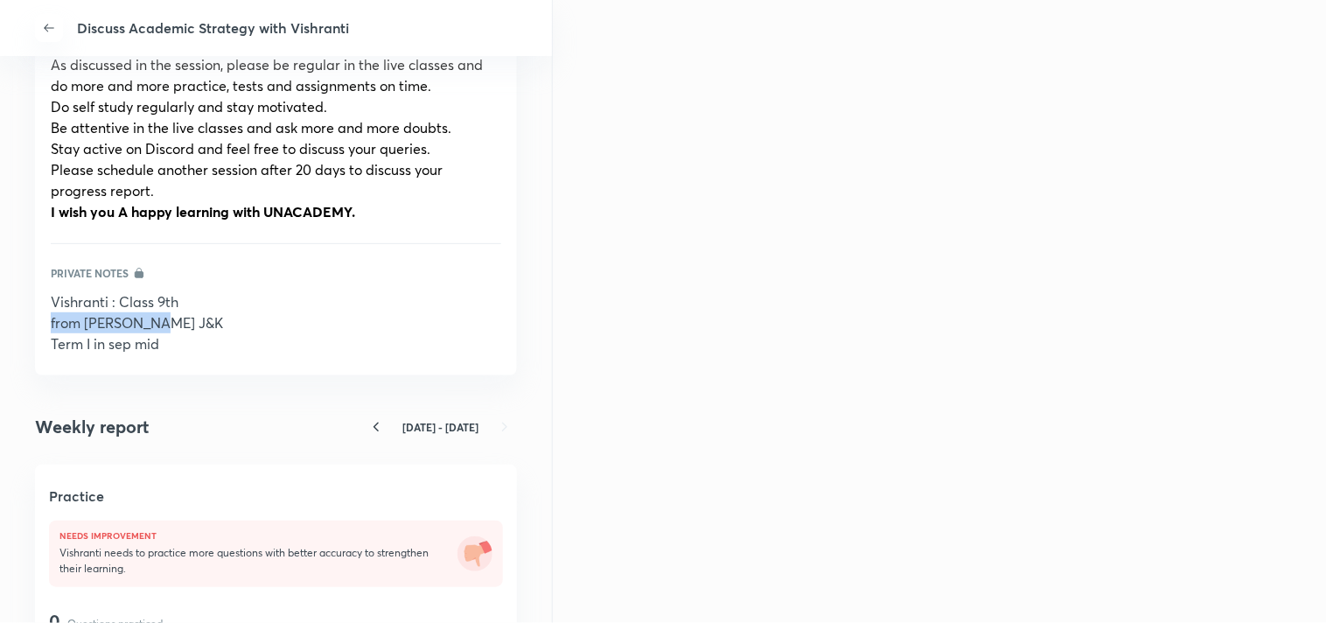
drag, startPoint x: 155, startPoint y: 326, endPoint x: 41, endPoint y: 325, distance: 113.7
click at [41, 325] on div "Previous notes Discuss Academic Strategy 31 Jul, 5:30 PM Notes from learner dis…" at bounding box center [276, 50] width 482 height 652
copy span "from Rajori J&K"
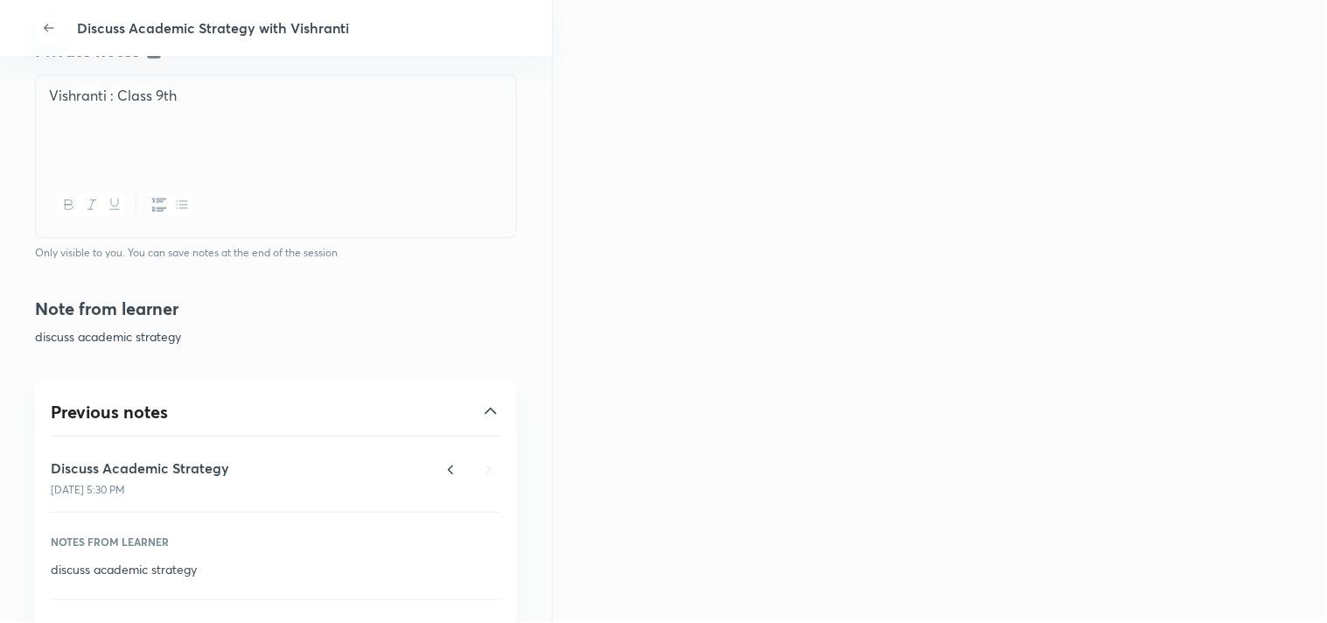
scroll to position [680, 0]
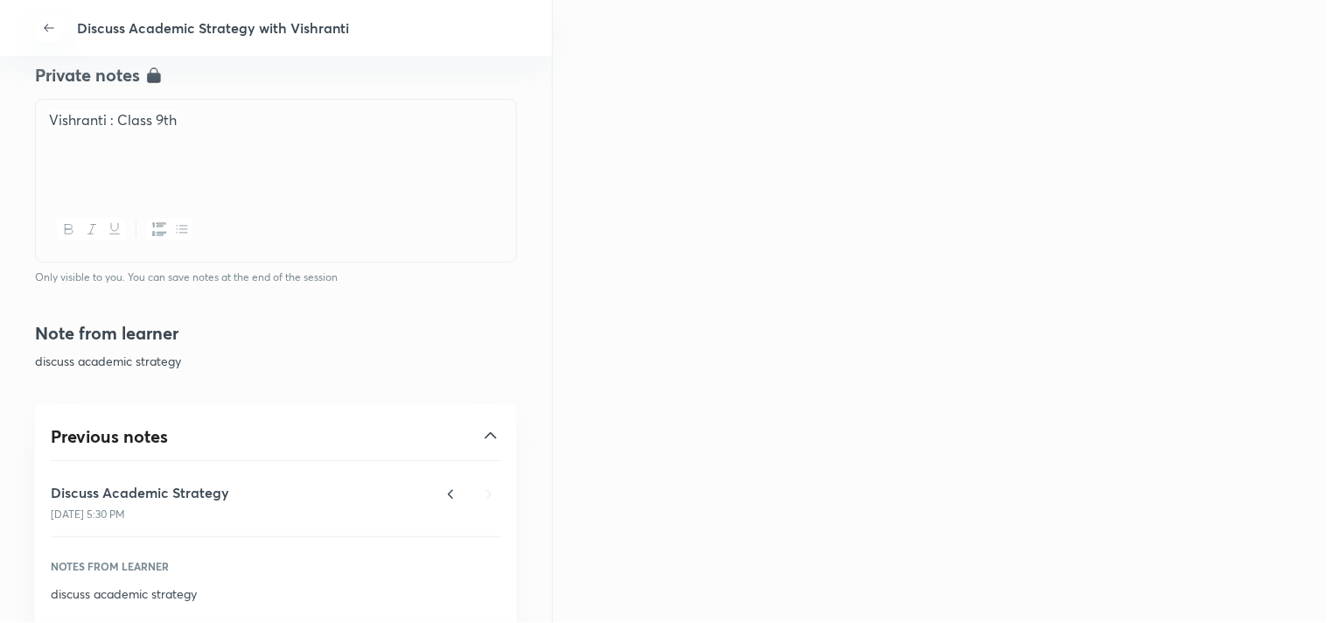
click at [101, 147] on div "Vishranti : Class 9th" at bounding box center [276, 149] width 480 height 98
click at [188, 118] on p "Vishranti : Class 9th" at bounding box center [276, 120] width 454 height 20
click at [178, 110] on span "Vishranti : Class 9th from Rajori J&K" at bounding box center [201, 119] width 304 height 18
click at [50, 138] on span "﻿ from Rajori J&K" at bounding box center [135, 139] width 172 height 18
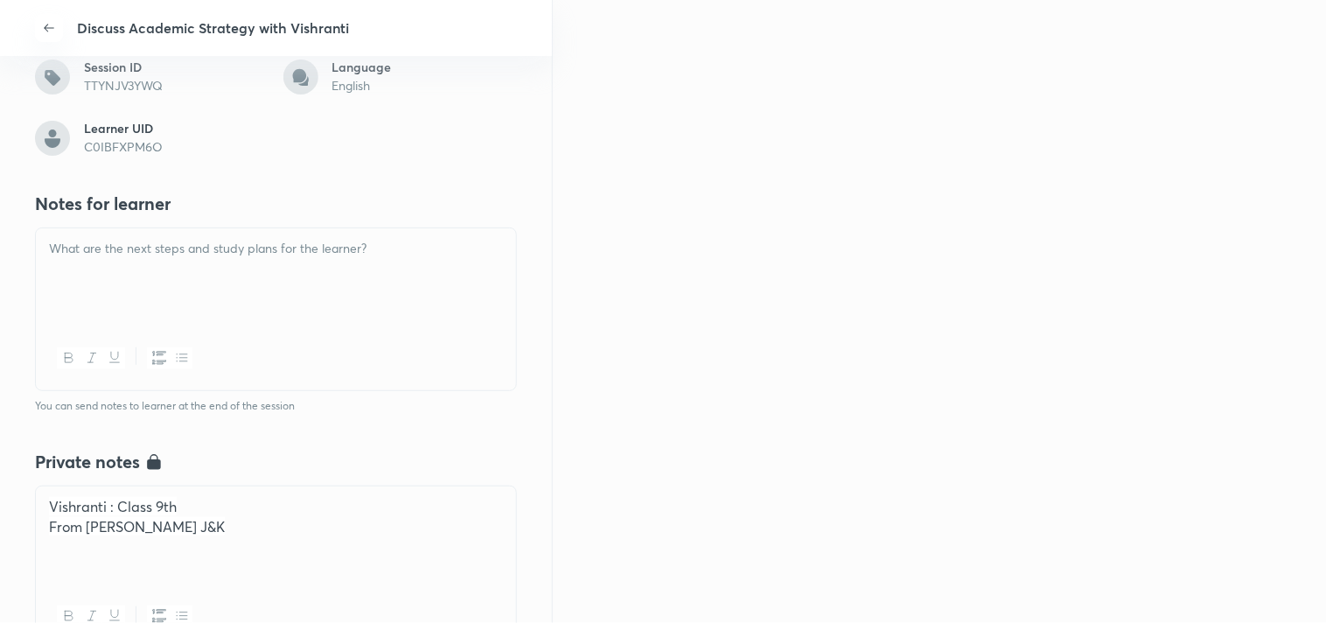
scroll to position [291, 0]
click at [140, 285] on div at bounding box center [276, 279] width 480 height 98
click at [232, 255] on p at bounding box center [276, 251] width 454 height 20
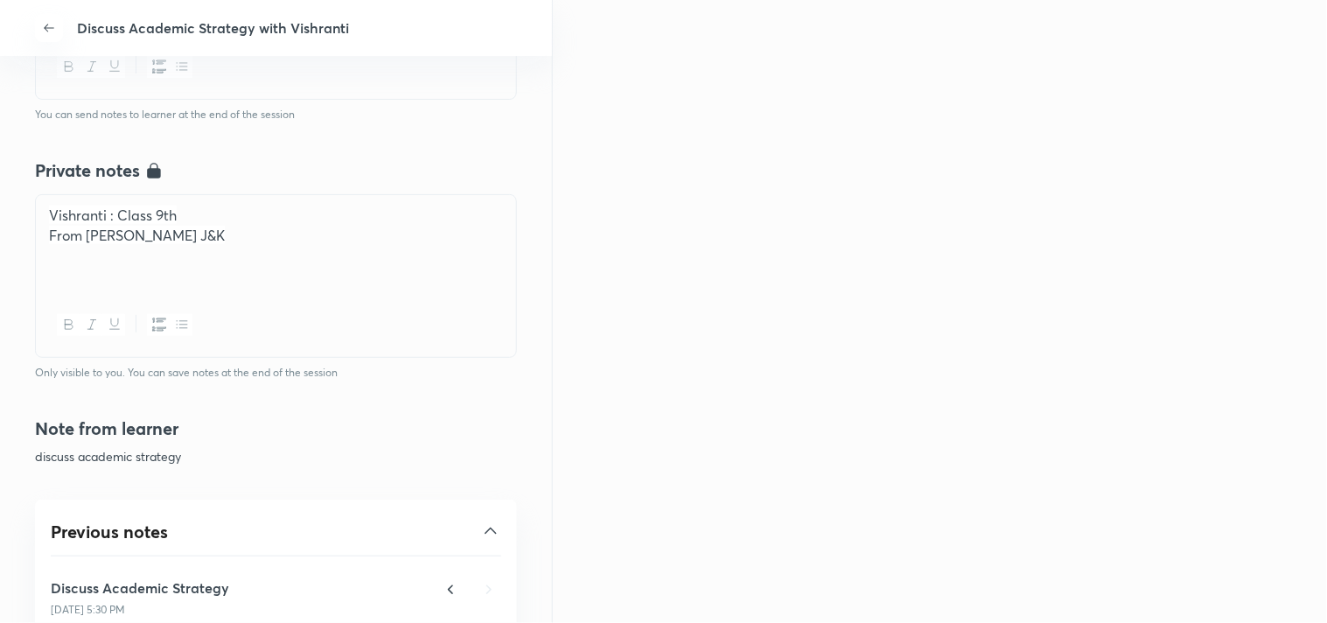
scroll to position [590, 0]
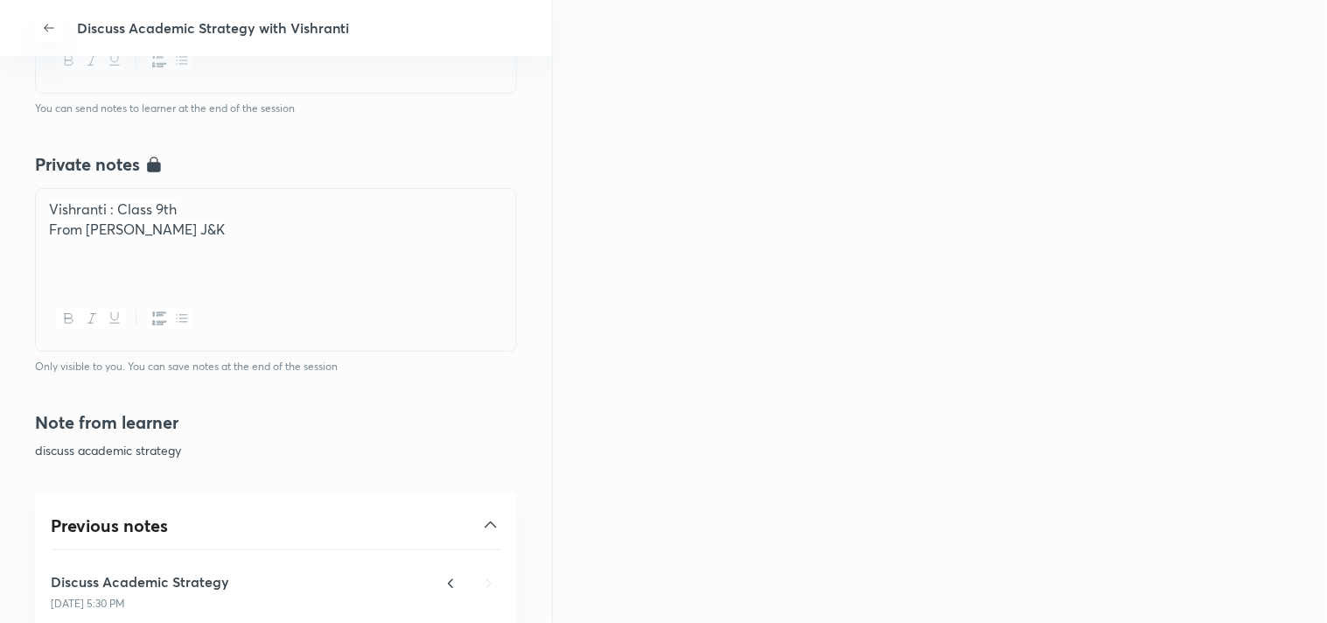
click at [182, 241] on div "Vishranti : Class 9th From Rajori J&K" at bounding box center [276, 238] width 480 height 98
click at [153, 224] on span "From Rajori J&KNo intrne" at bounding box center [166, 229] width 235 height 18
click at [167, 242] on p "No intrnet and" at bounding box center [276, 249] width 454 height 20
click at [149, 245] on span "No intrnet and ctricity" at bounding box center [119, 248] width 141 height 18
click at [143, 246] on span "No intrnet and ctricity" at bounding box center [119, 248] width 141 height 18
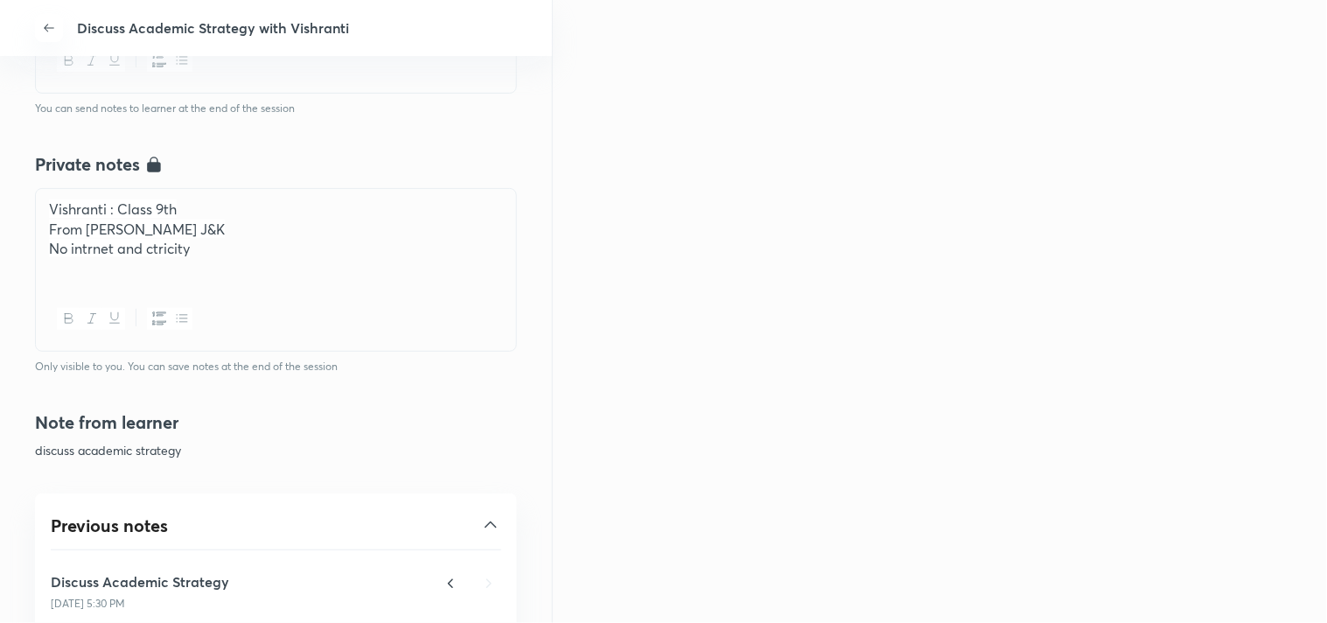
click at [145, 242] on span "No intrnet and ctricity" at bounding box center [119, 248] width 141 height 18
click at [152, 255] on span "No intrnet and ctricity" at bounding box center [119, 248] width 141 height 18
click at [291, 246] on p "No intrnet and electricity" at bounding box center [276, 249] width 454 height 20
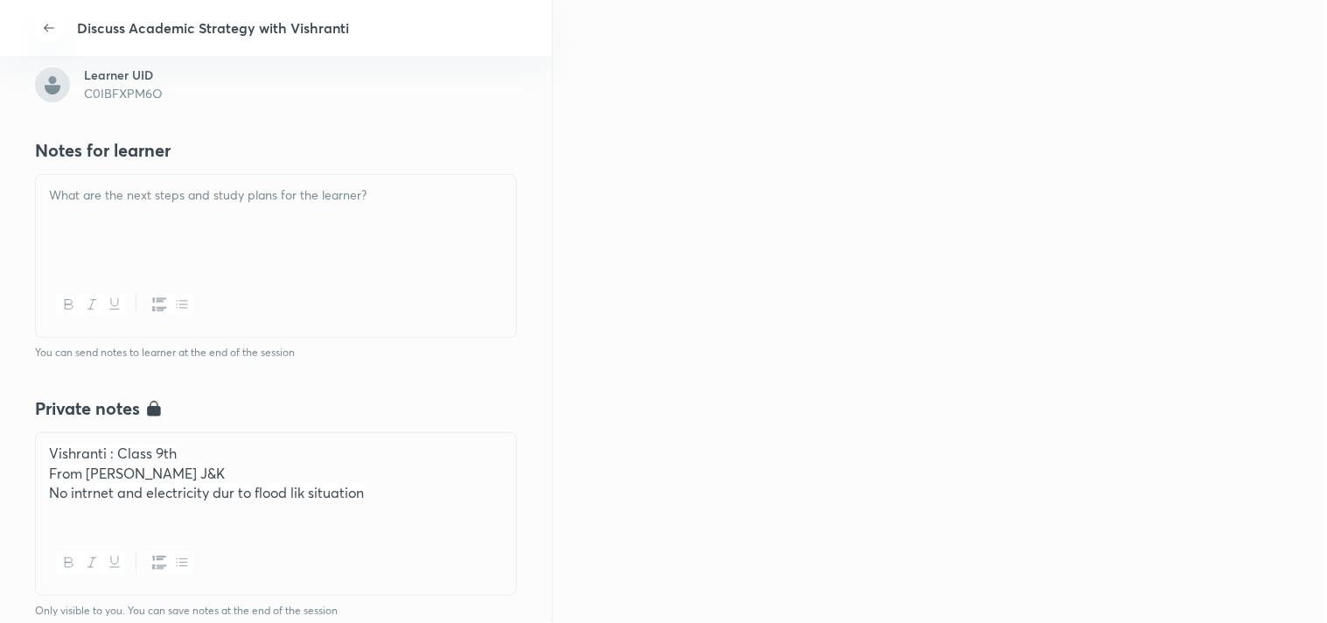
scroll to position [299, 0]
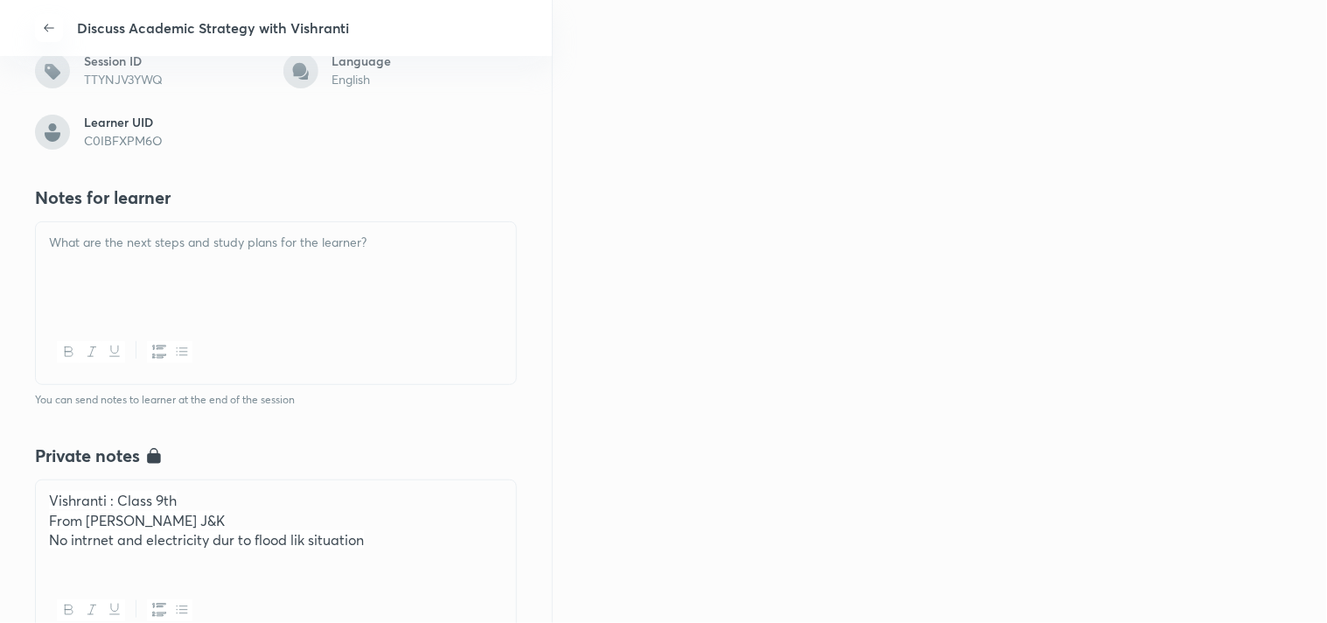
click at [213, 257] on div at bounding box center [276, 271] width 480 height 98
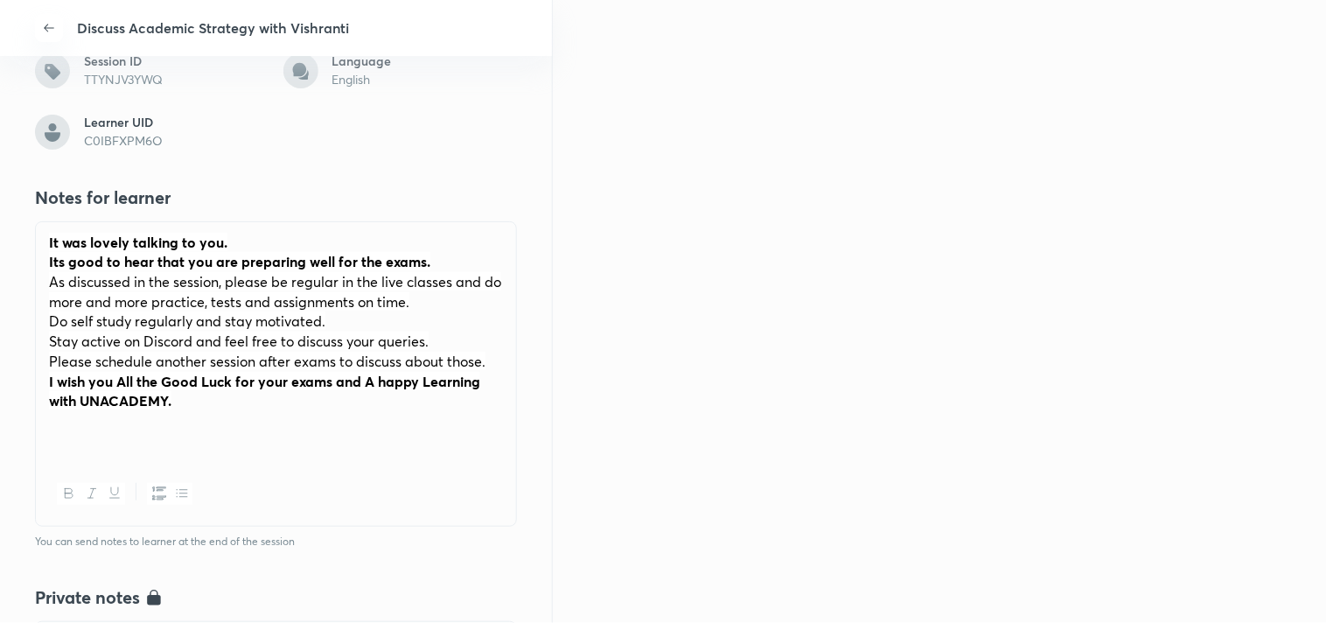
click at [39, 230] on div "It was lovely talking to you. Its good to hear that you are preparing well for …" at bounding box center [276, 342] width 480 height 240
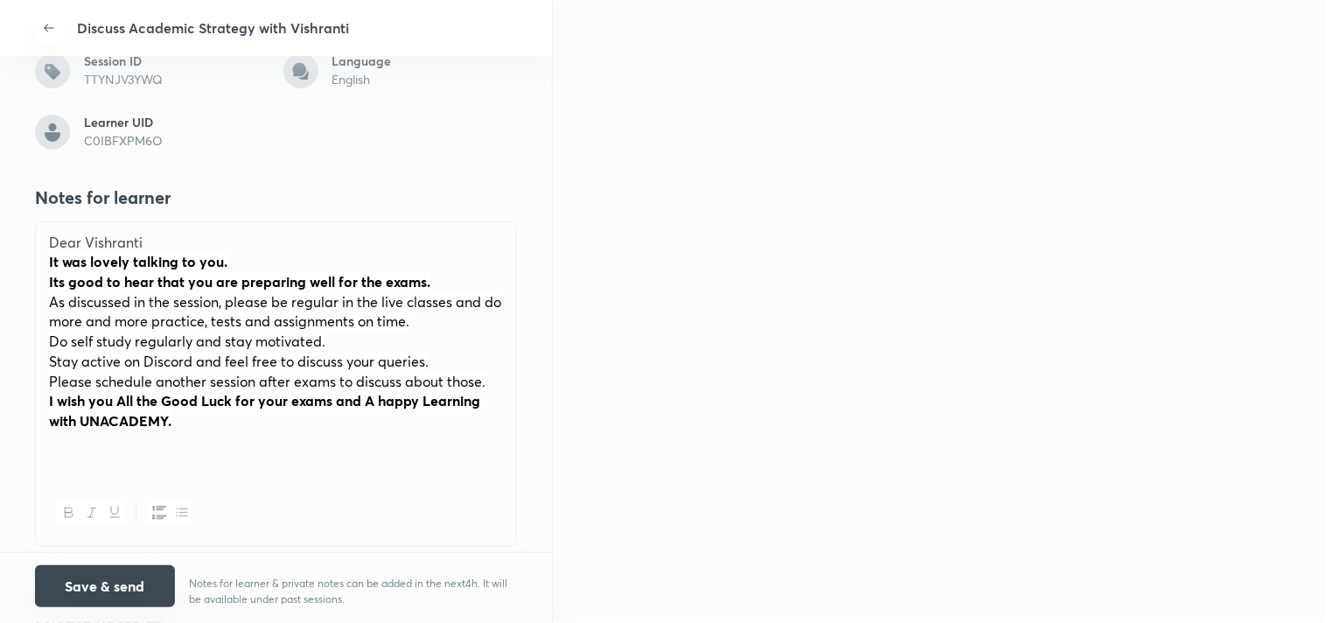
click at [92, 587] on button "Save & send" at bounding box center [105, 586] width 140 height 42
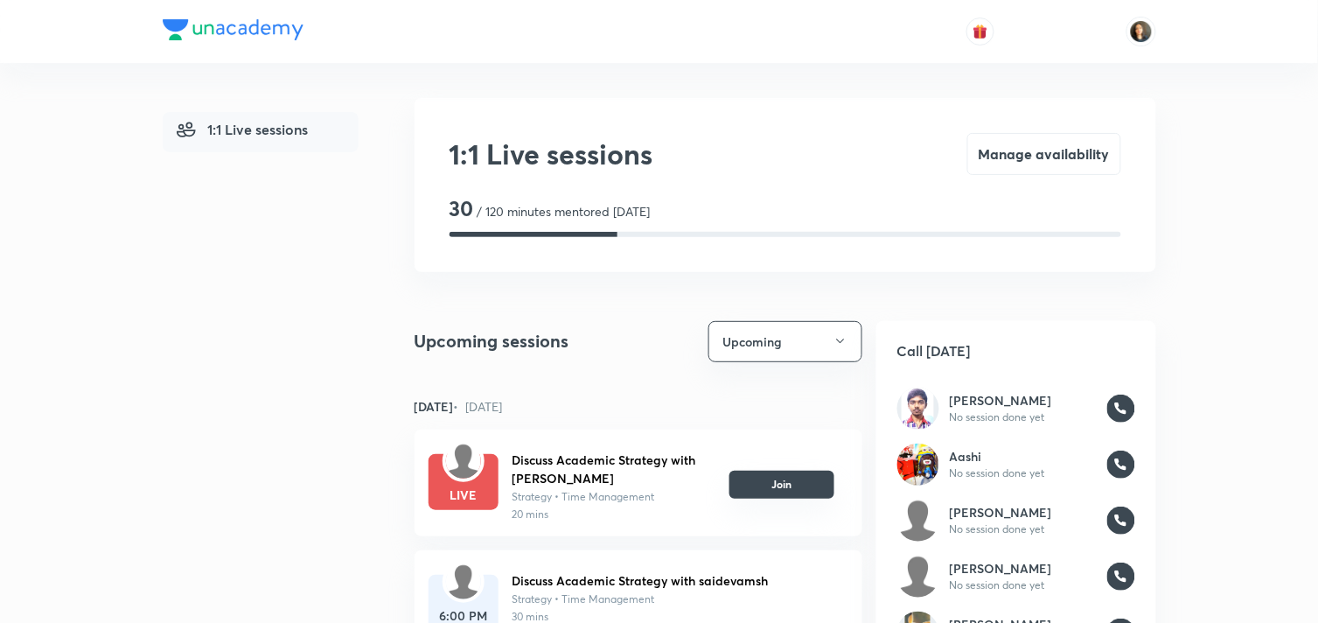
click at [764, 482] on button "Join" at bounding box center [782, 485] width 105 height 28
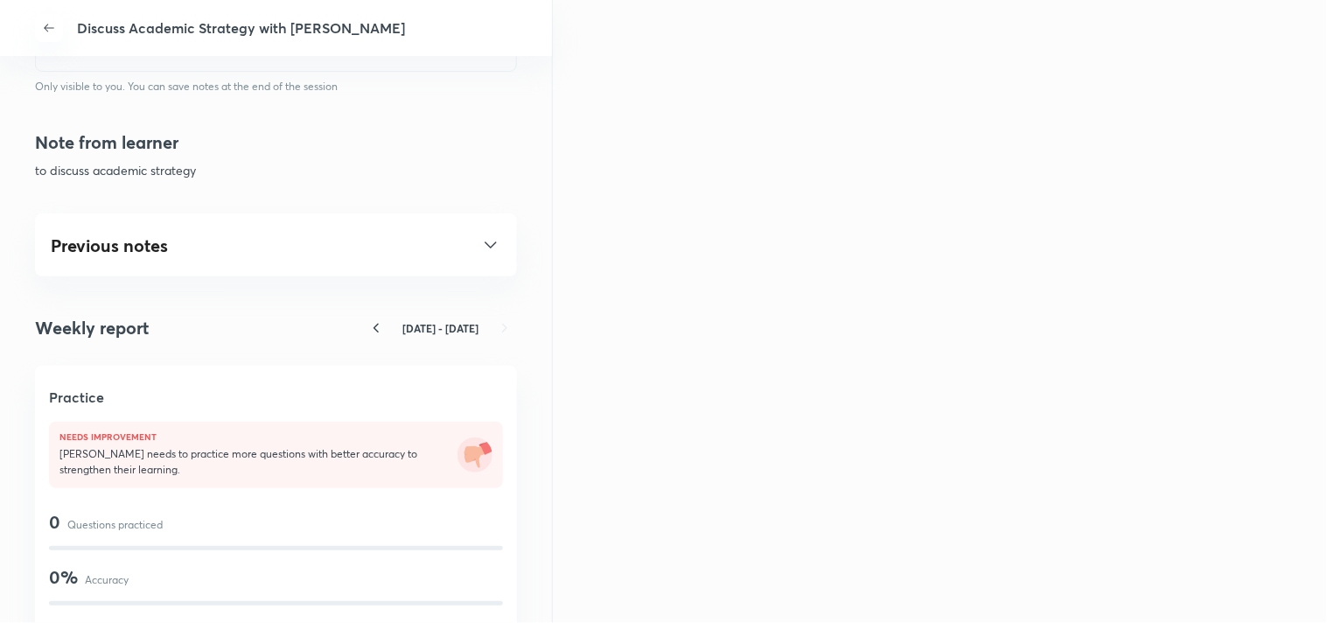
scroll to position [875, 0]
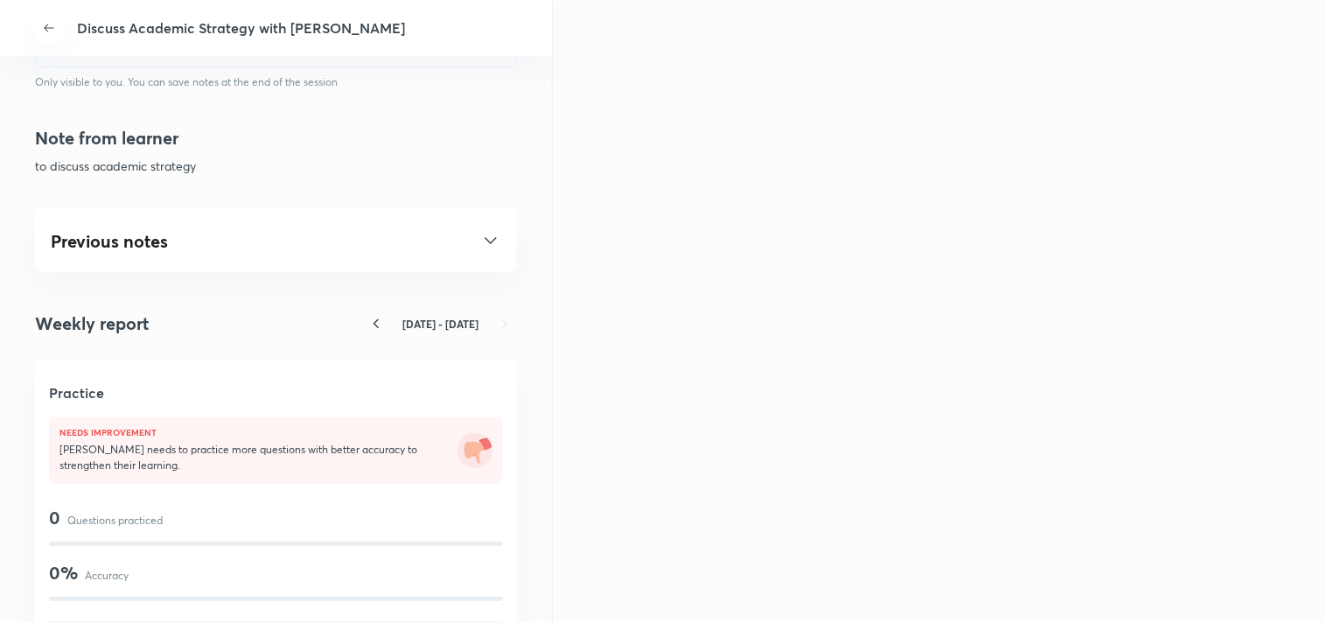
click at [480, 239] on icon at bounding box center [490, 240] width 21 height 21
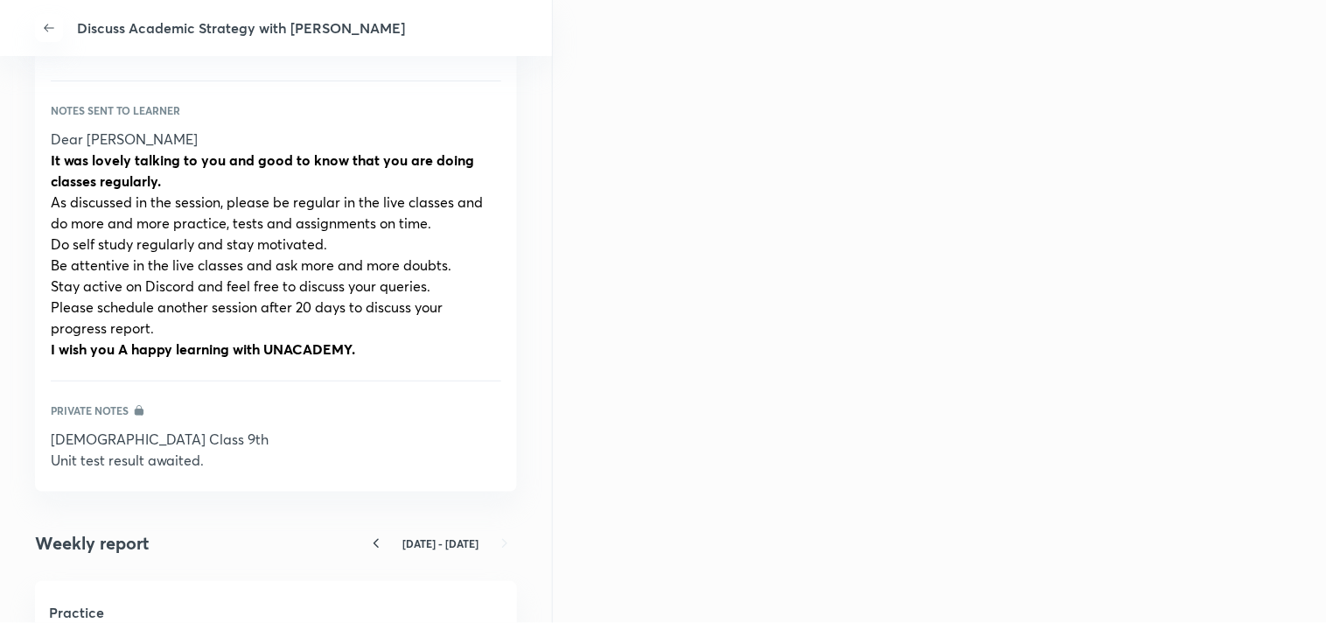
scroll to position [1263, 0]
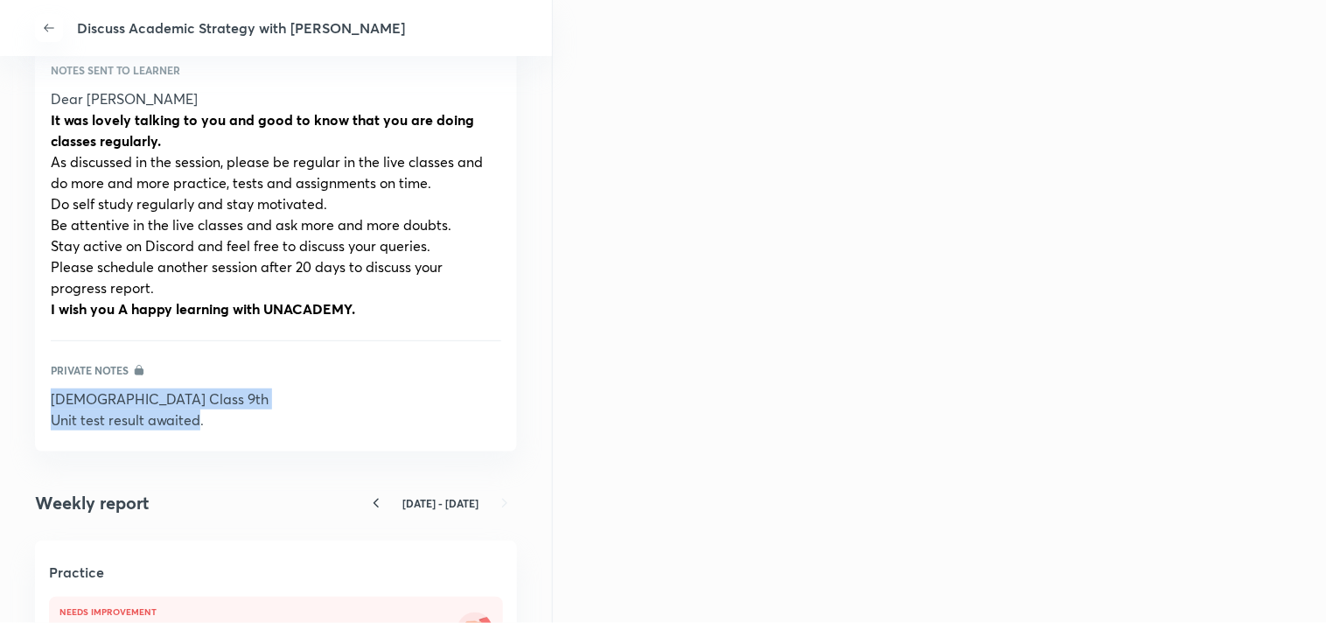
drag, startPoint x: 199, startPoint y: 423, endPoint x: 28, endPoint y: 381, distance: 175.5
click at [28, 381] on div "Discuss Academic Strategy with AJITESH Discuss Academic Strategy with AJITESH C…" at bounding box center [276, 311] width 553 height 623
copy div "Ajitesh Class 9th Unit test result awaited"
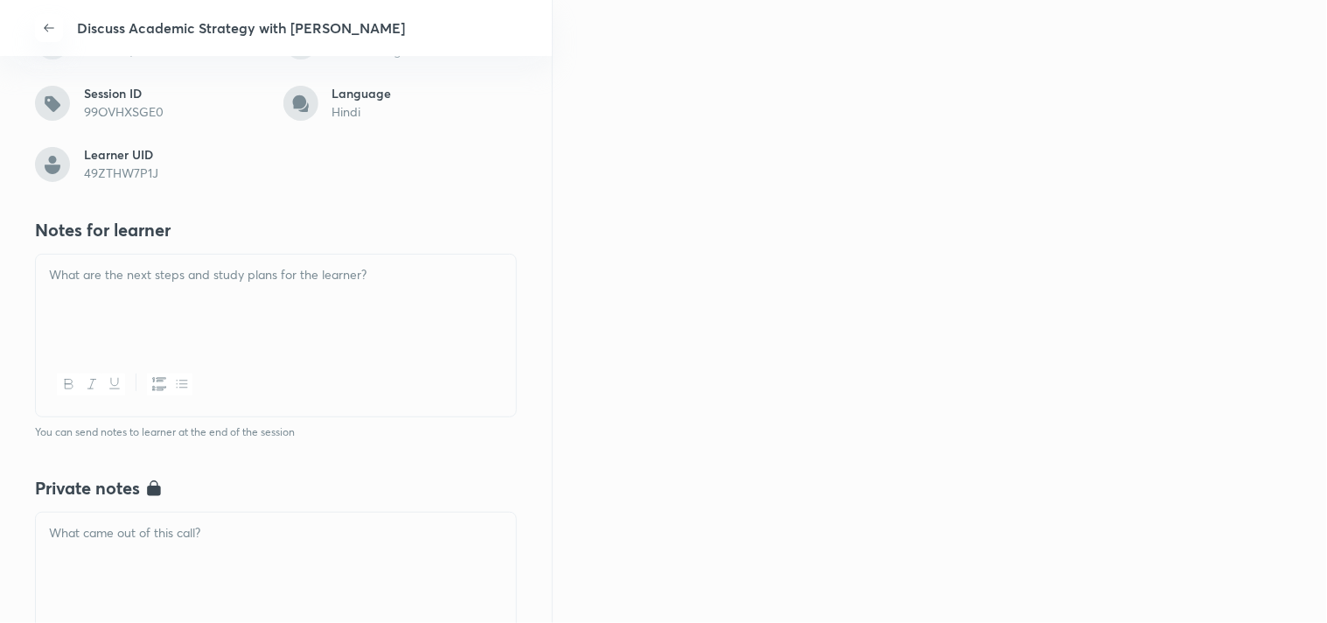
scroll to position [388, 0]
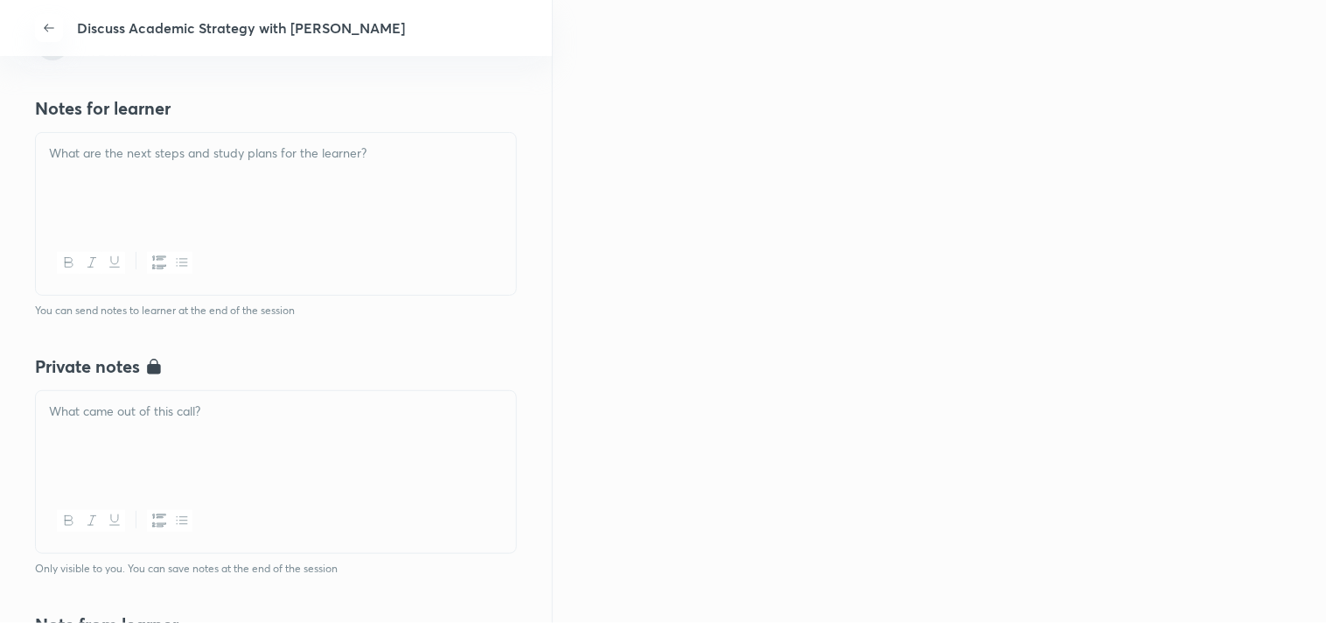
click at [111, 411] on p at bounding box center [276, 412] width 454 height 20
drag, startPoint x: 211, startPoint y: 429, endPoint x: 145, endPoint y: 433, distance: 65.8
click at [145, 433] on p "Unit test result awaited" at bounding box center [276, 432] width 454 height 20
click at [274, 425] on span "Unit test result very good except Sc (13/20)" at bounding box center [184, 431] width 271 height 18
click at [290, 492] on div at bounding box center [276, 521] width 480 height 64
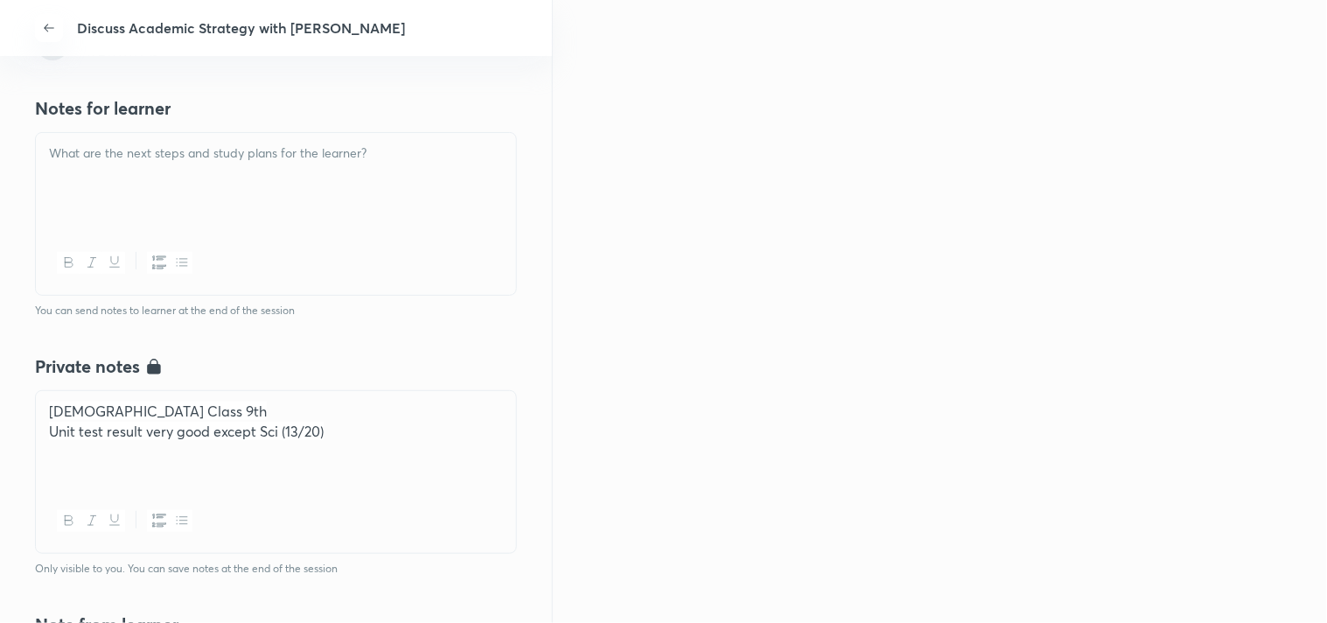
click at [216, 152] on p at bounding box center [276, 153] width 454 height 20
click at [381, 424] on p "Unit test result very good except Sci (13/20)" at bounding box center [276, 432] width 454 height 20
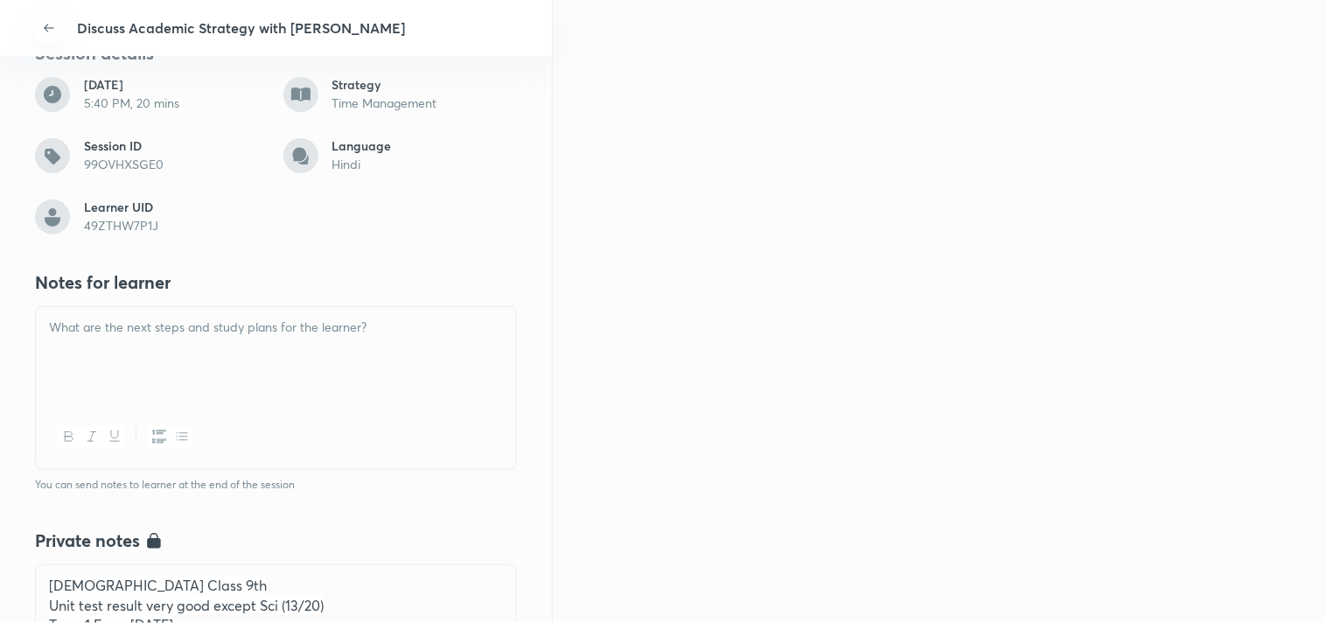
scroll to position [194, 0]
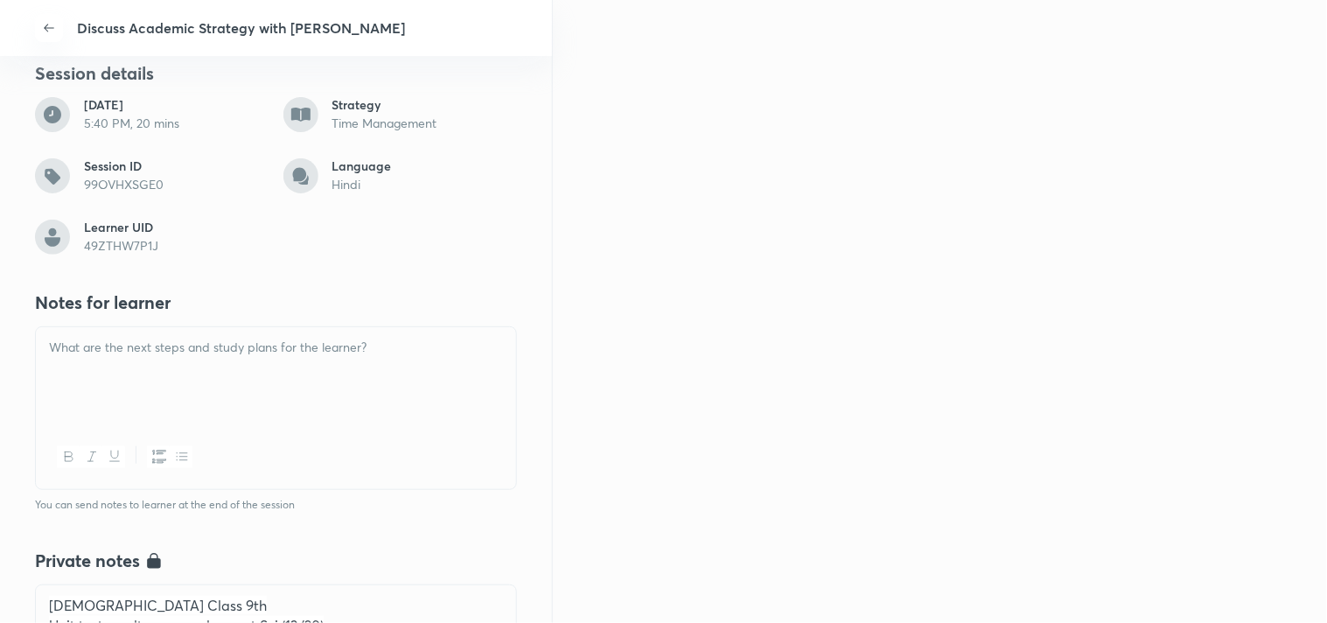
click at [206, 345] on p at bounding box center [276, 348] width 454 height 20
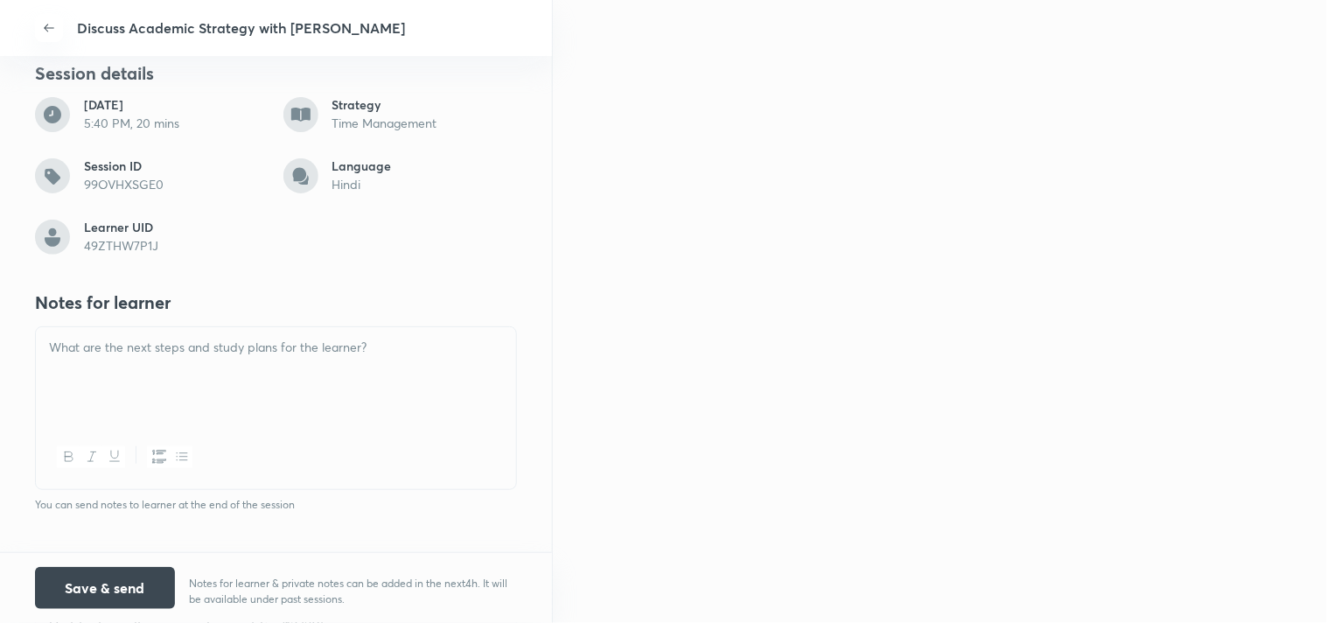
click at [70, 352] on p at bounding box center [276, 348] width 454 height 20
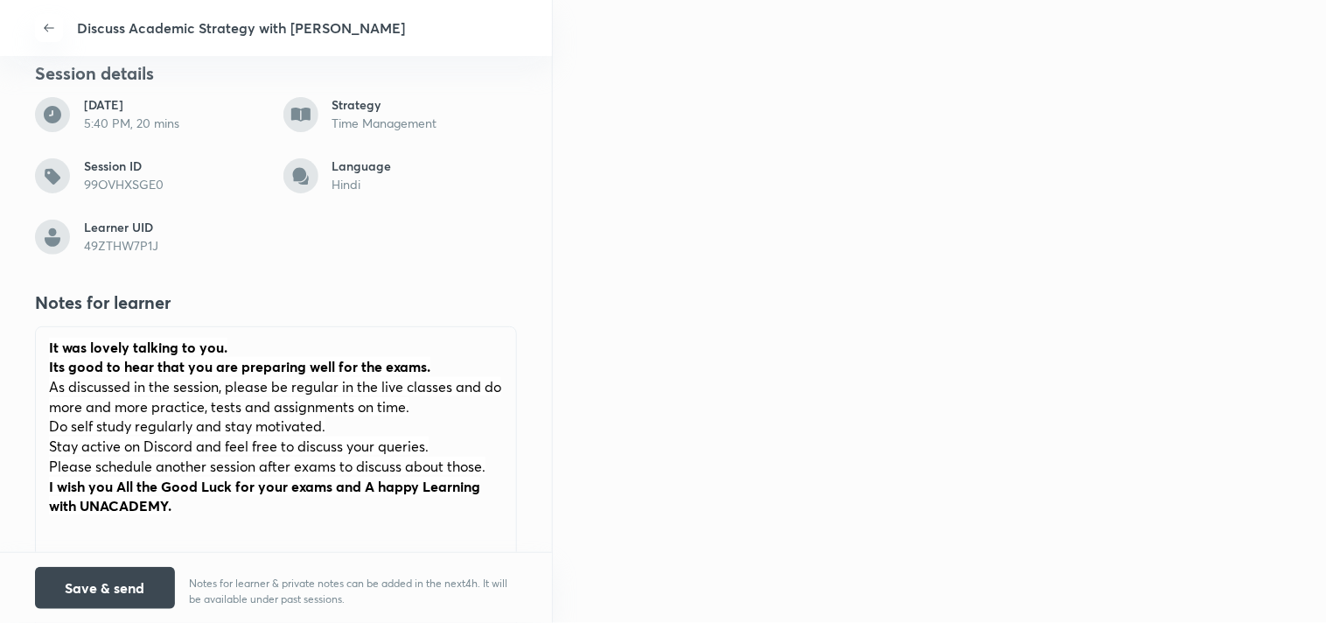
click at [45, 335] on div "It was lovely talking to you. Its good to hear that you are preparing well for …" at bounding box center [276, 447] width 480 height 240
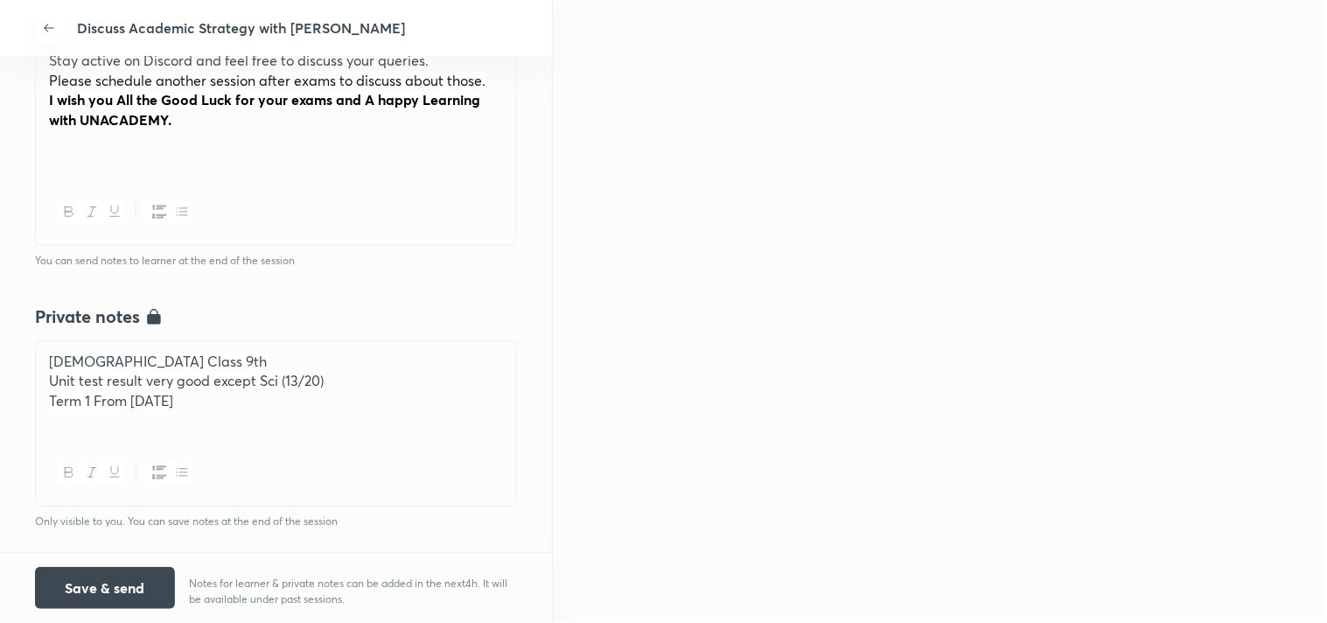
scroll to position [680, 0]
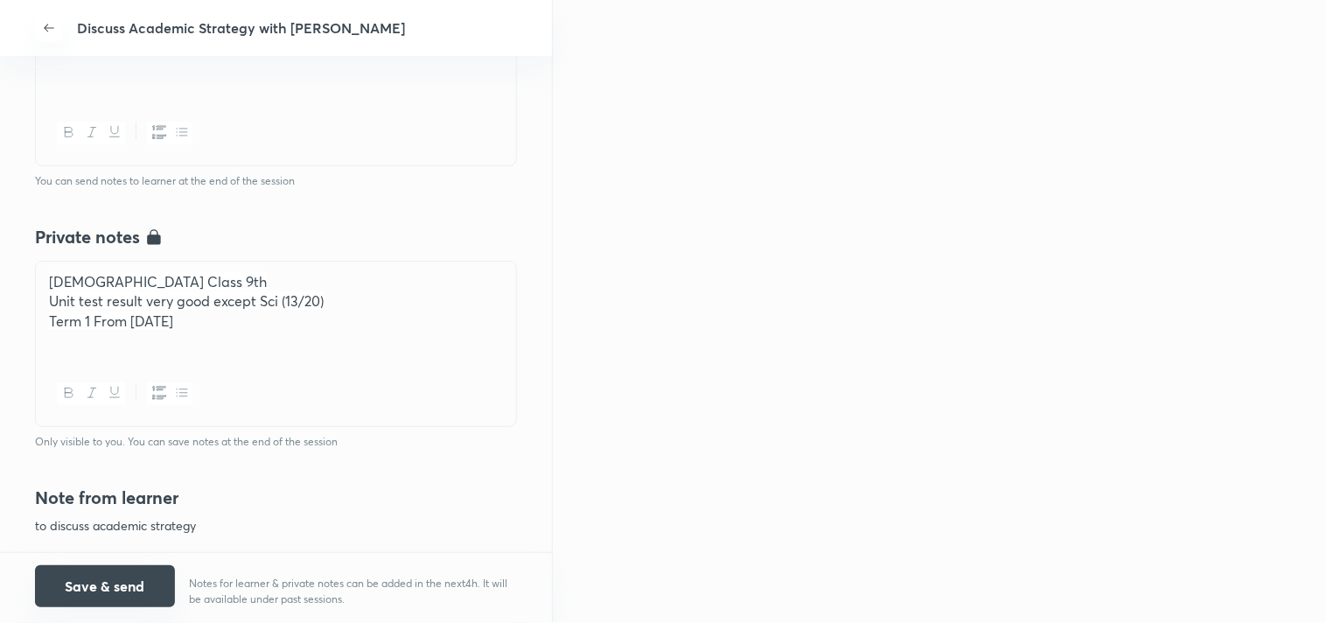
click at [101, 576] on button "Save & send" at bounding box center [105, 586] width 140 height 42
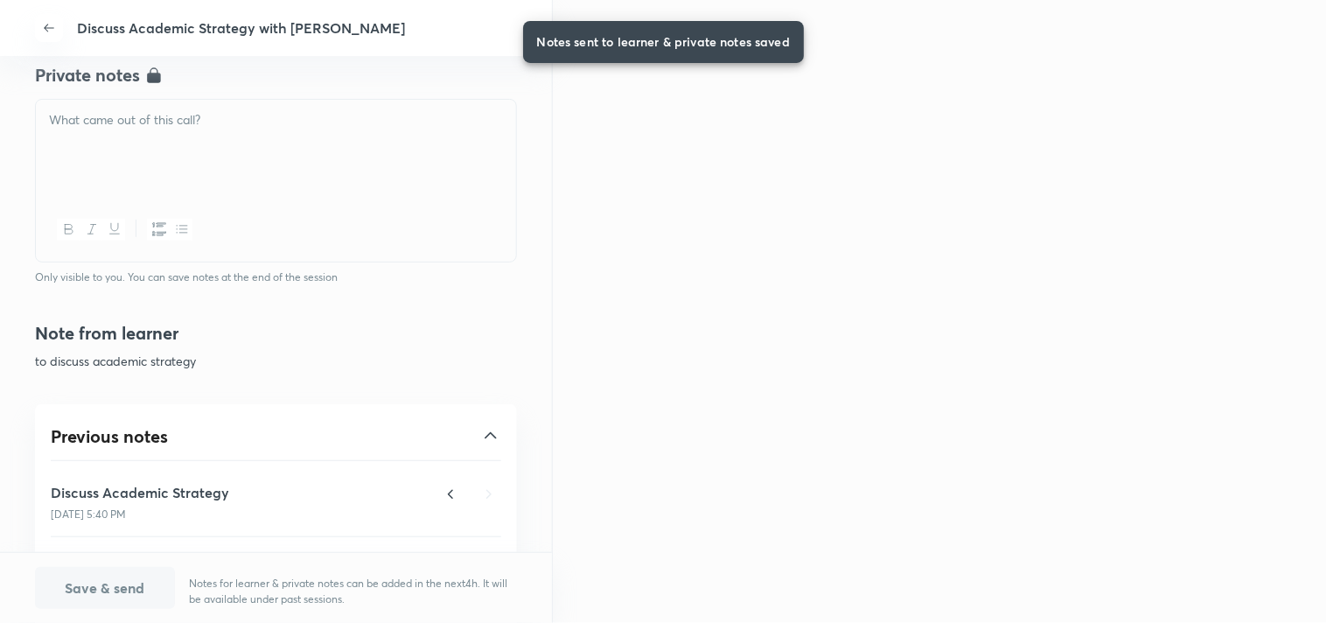
scroll to position [228, 0]
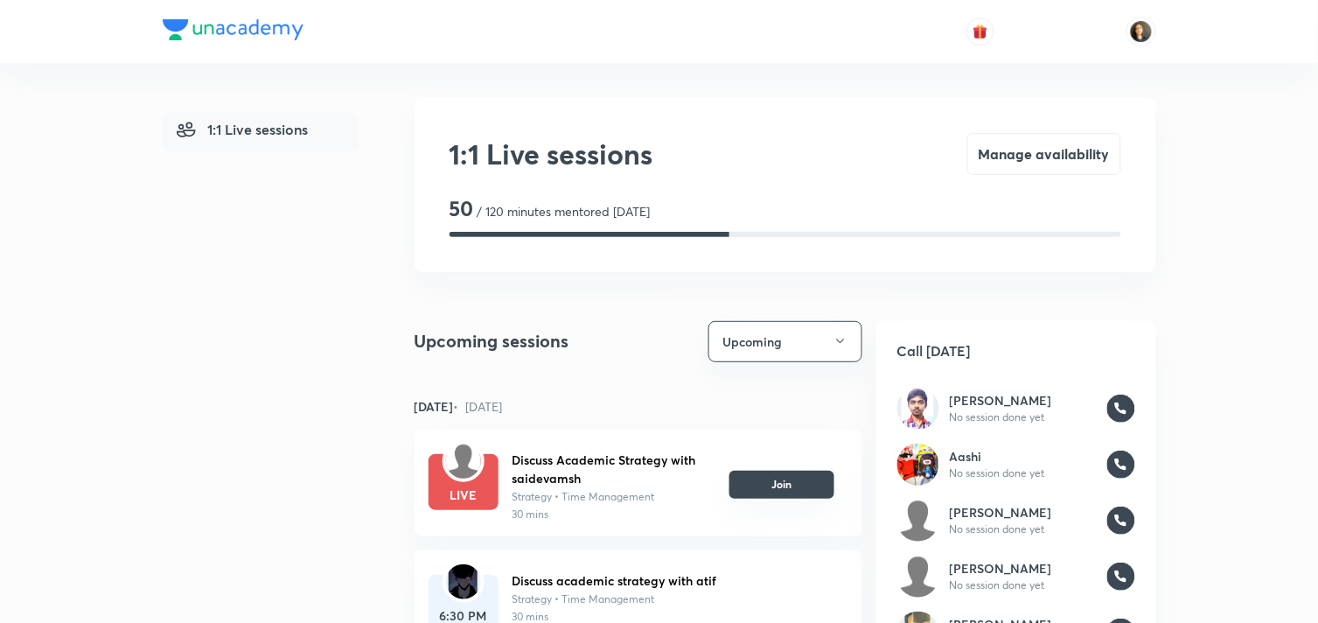
click at [792, 483] on button "Join" at bounding box center [782, 485] width 105 height 28
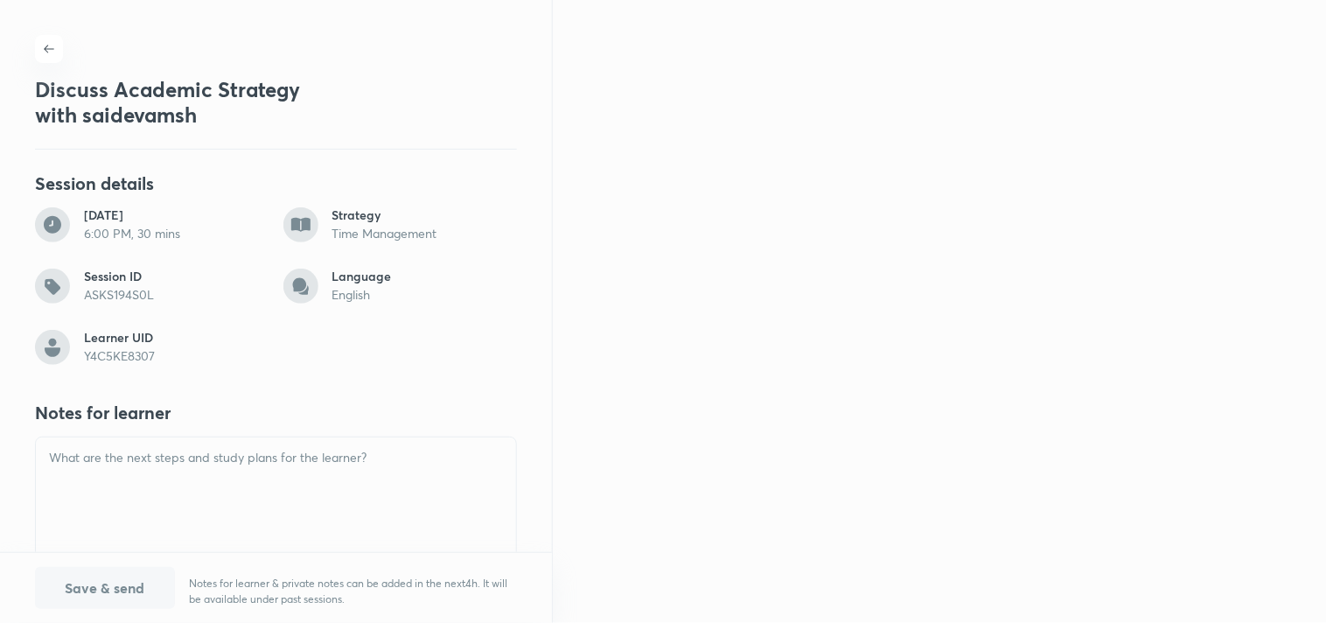
click at [250, 482] on div at bounding box center [276, 486] width 480 height 98
click at [243, 459] on p at bounding box center [276, 458] width 454 height 20
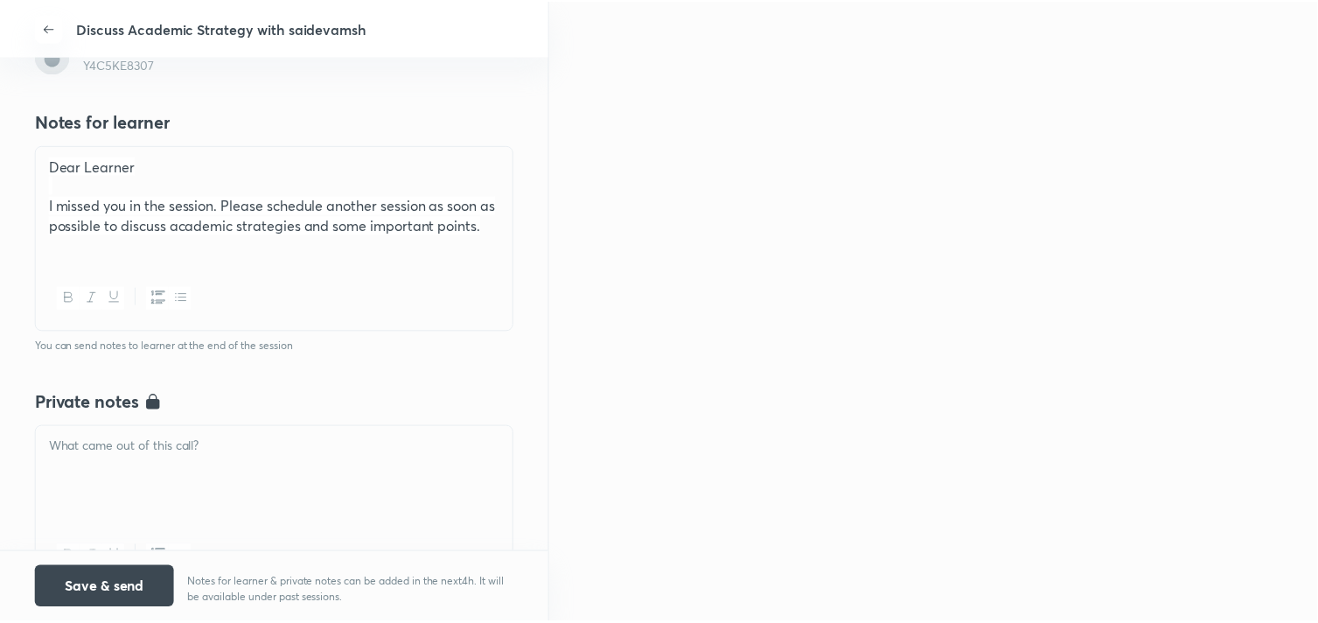
scroll to position [388, 0]
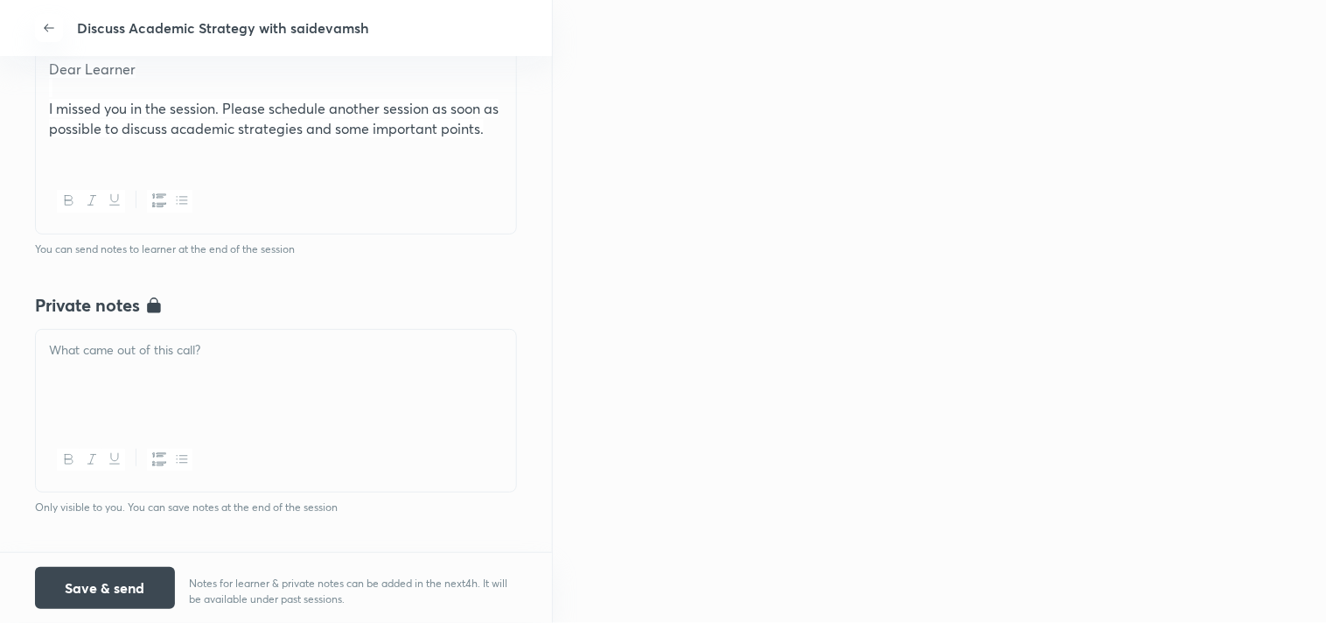
click at [210, 416] on div at bounding box center [276, 379] width 480 height 98
click at [94, 590] on button "Save & send" at bounding box center [105, 586] width 140 height 42
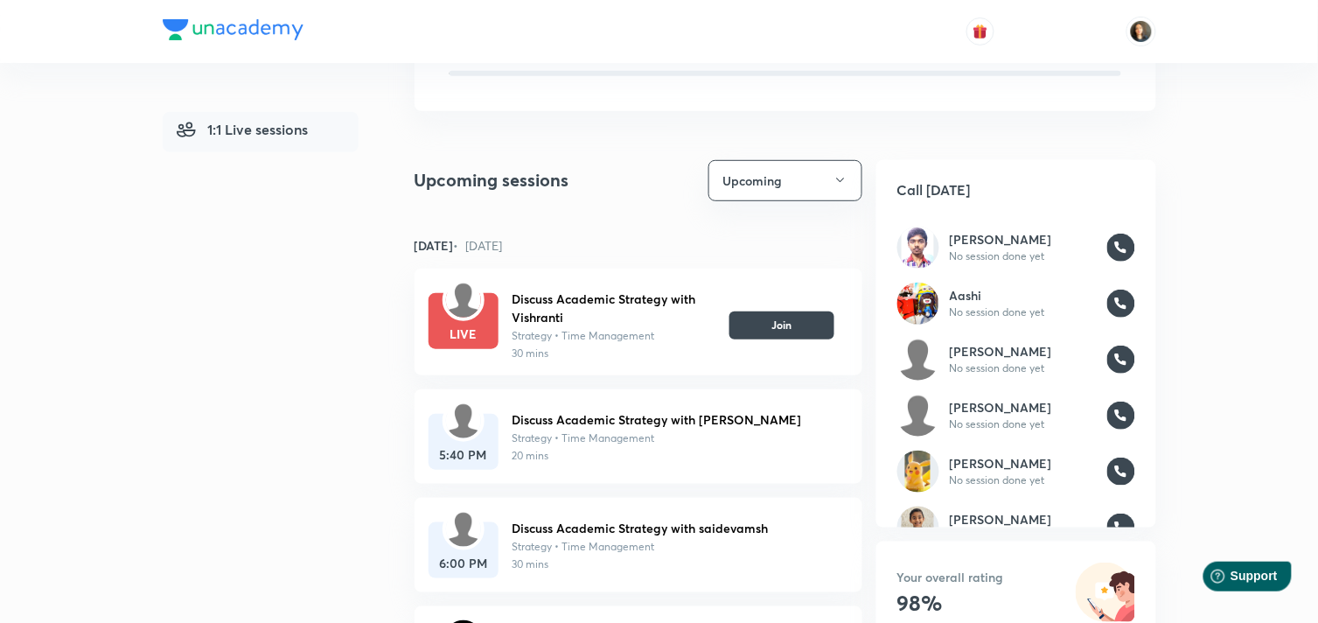
scroll to position [194, 0]
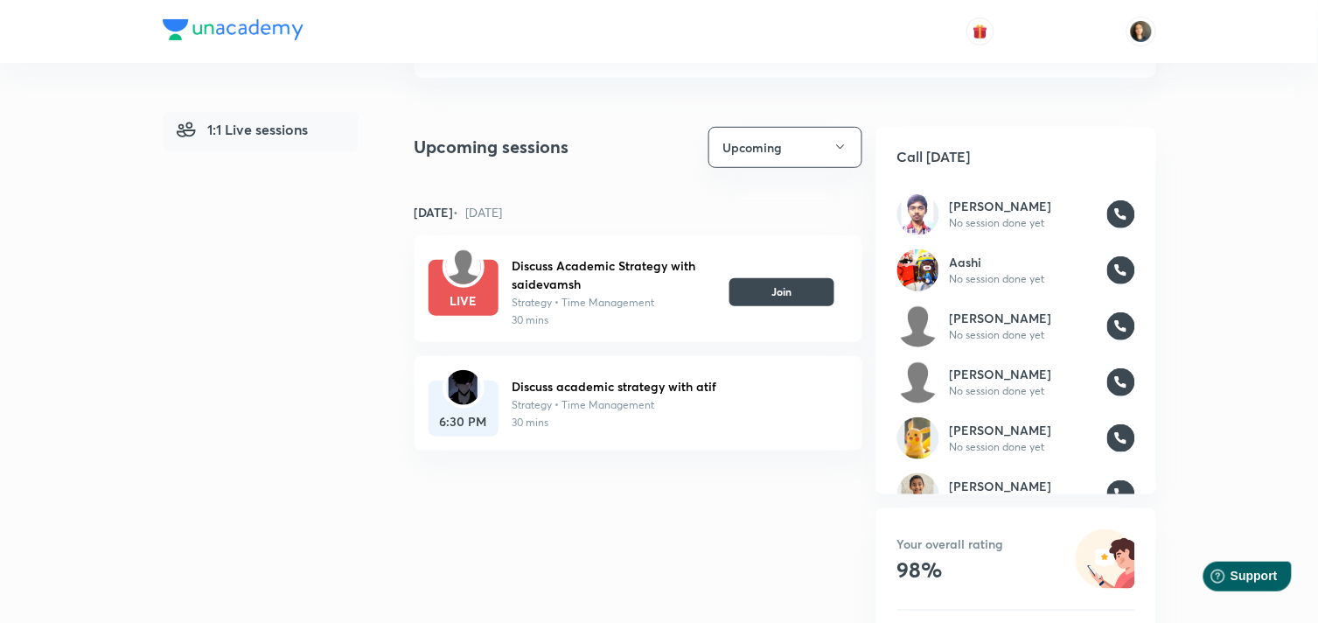
click at [578, 394] on h6 "Discuss academic strategy with atif" at bounding box center [674, 386] width 322 height 18
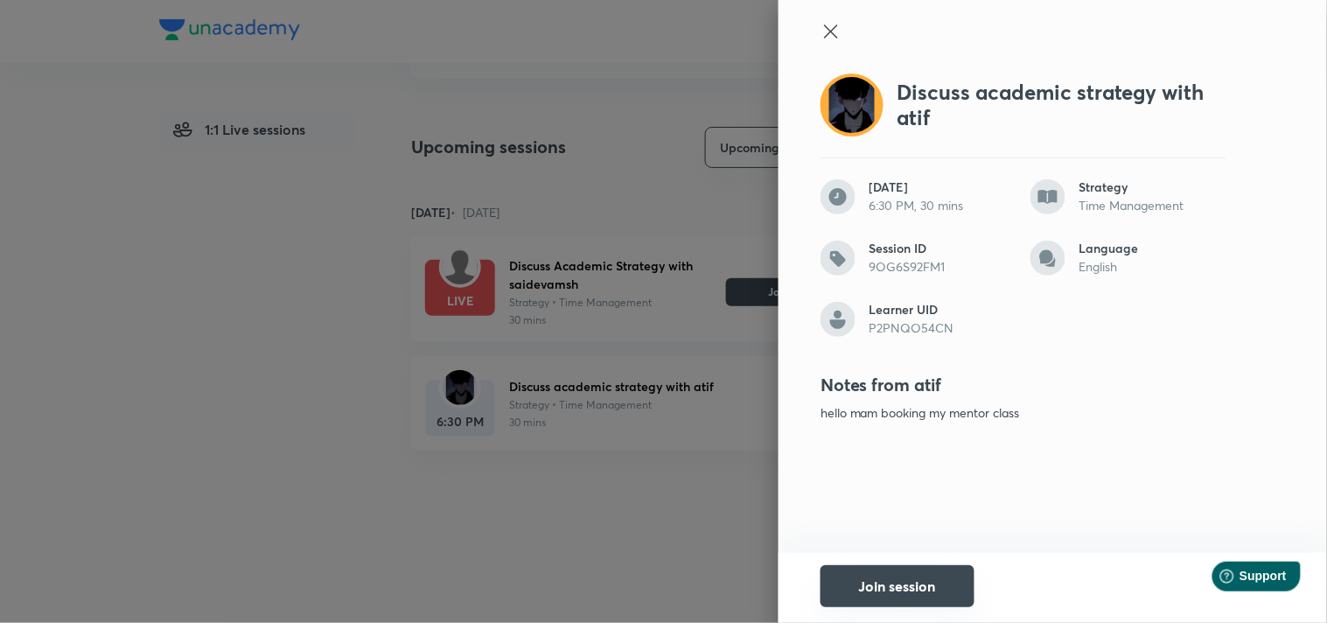
click at [908, 590] on button "Join session" at bounding box center [898, 586] width 154 height 42
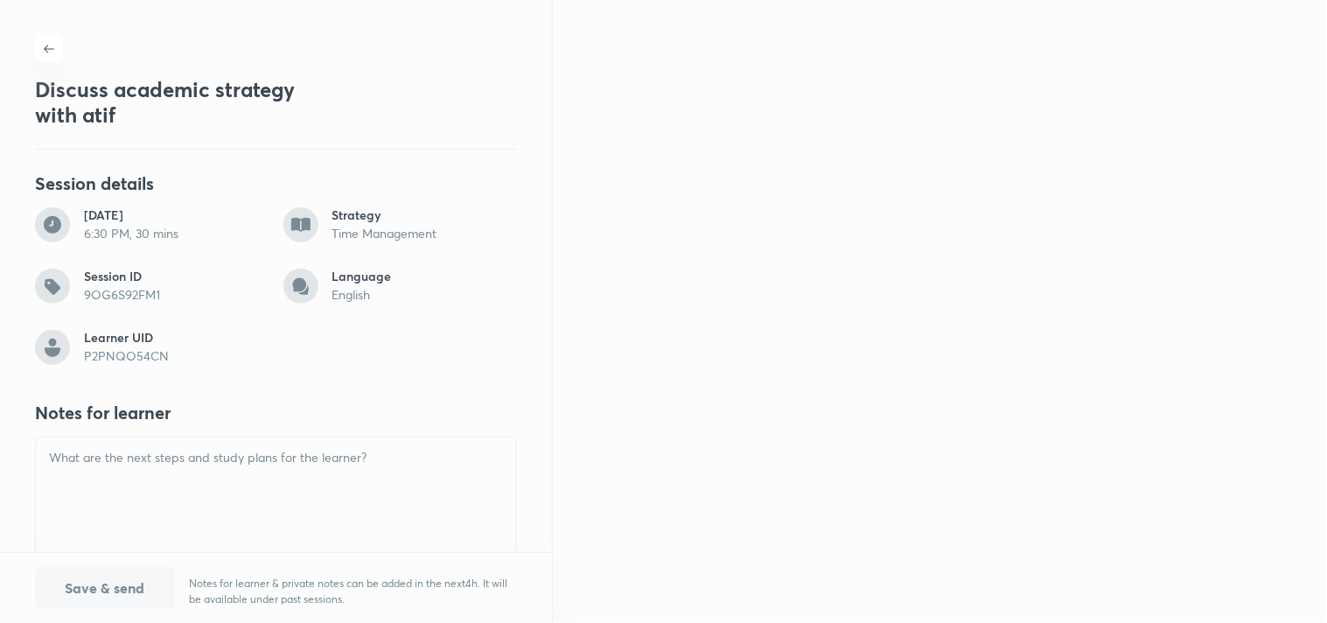
click at [203, 462] on p at bounding box center [276, 458] width 454 height 20
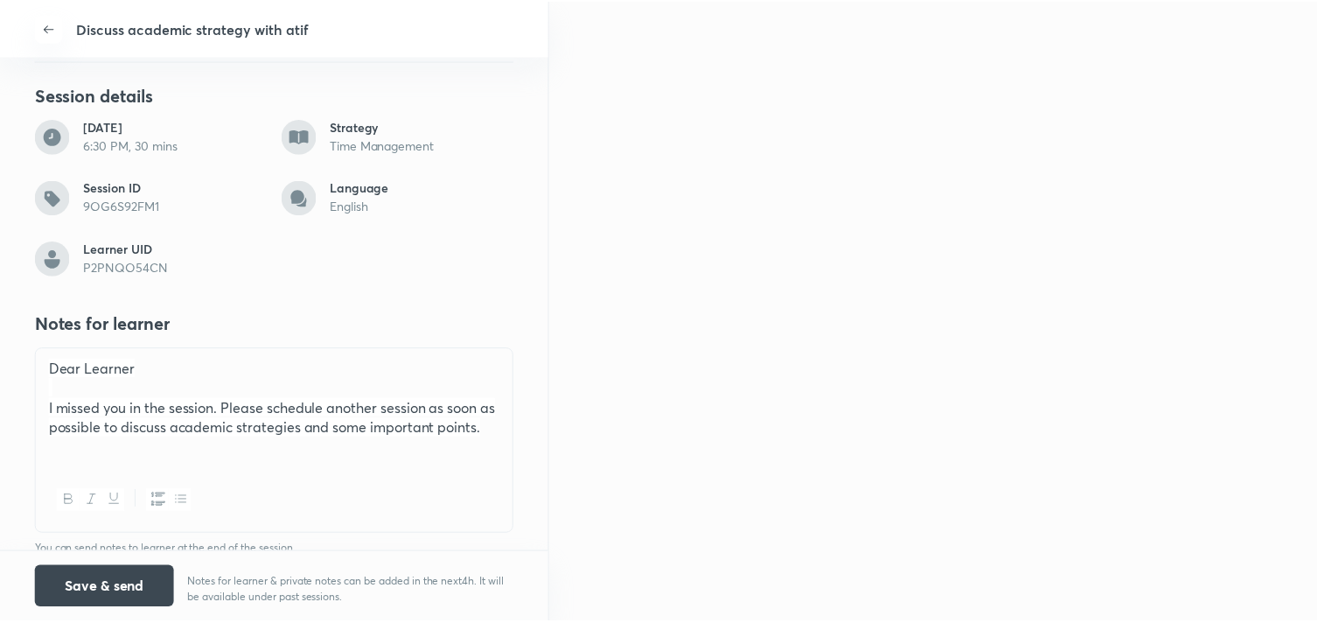
scroll to position [291, 0]
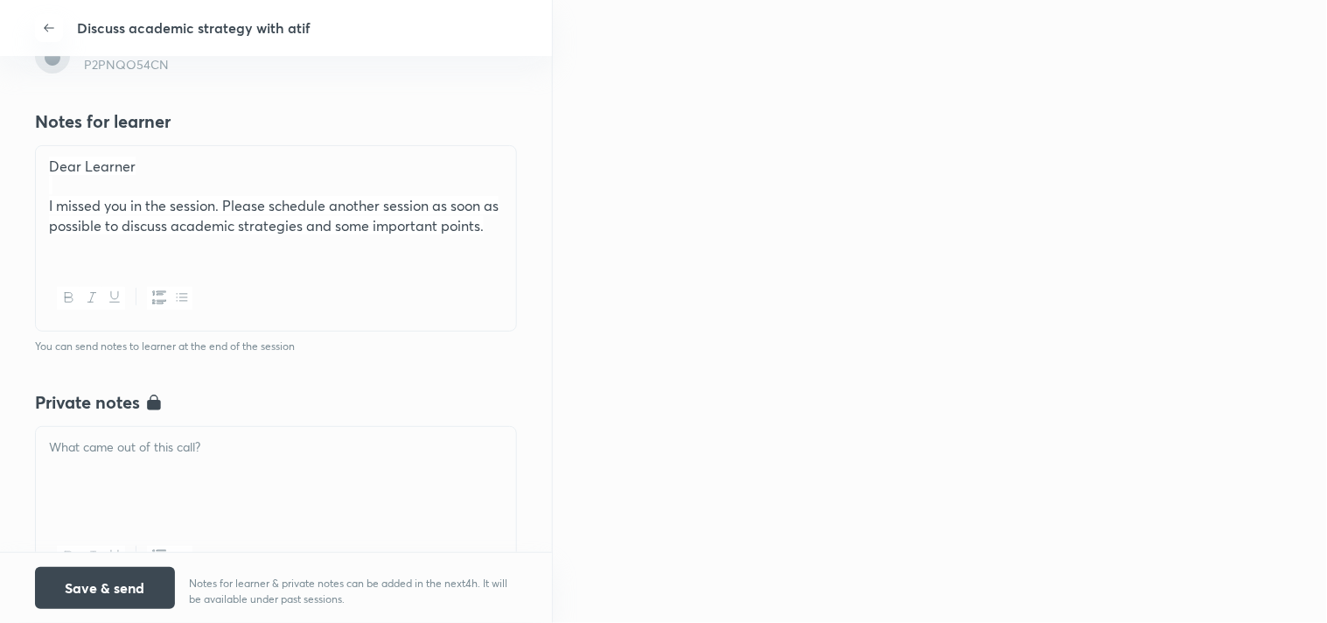
click at [152, 491] on div at bounding box center [276, 476] width 480 height 98
click at [115, 593] on button "Save & send" at bounding box center [105, 586] width 140 height 42
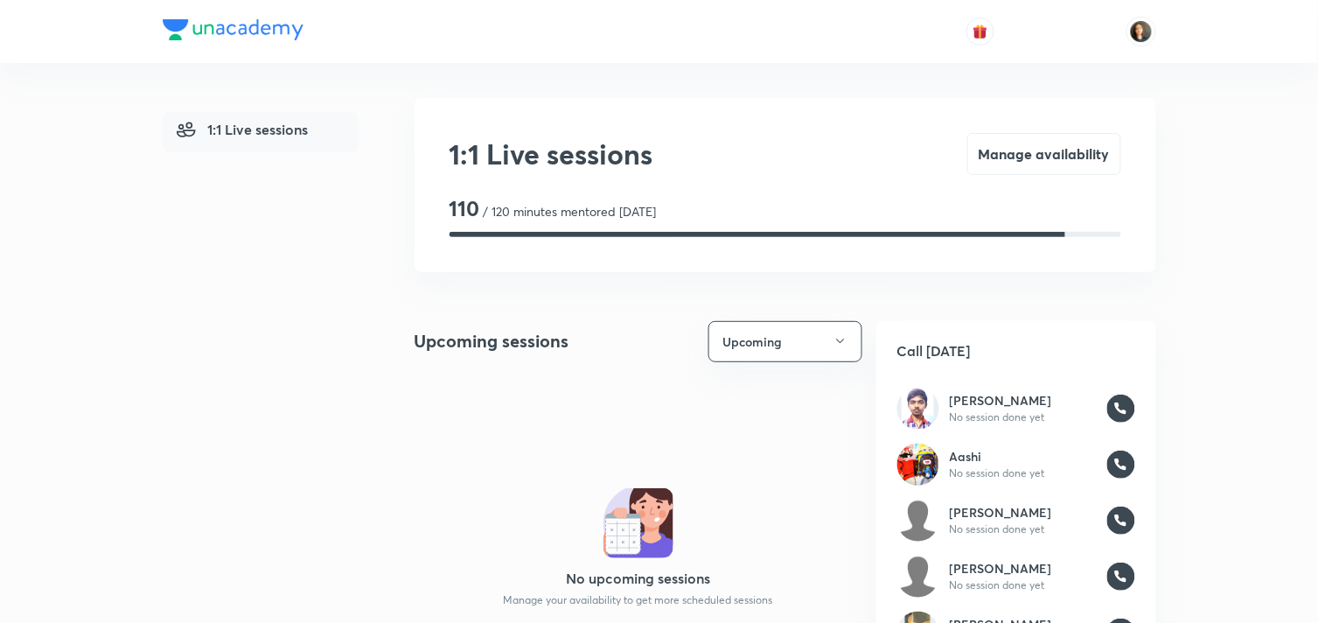
click at [680, 66] on div "1:1 Live sessions 1:1 Live sessions Manage availability 110 / 120 minutes mento…" at bounding box center [660, 624] width 994 height 1122
